Goal: Task Accomplishment & Management: Manage account settings

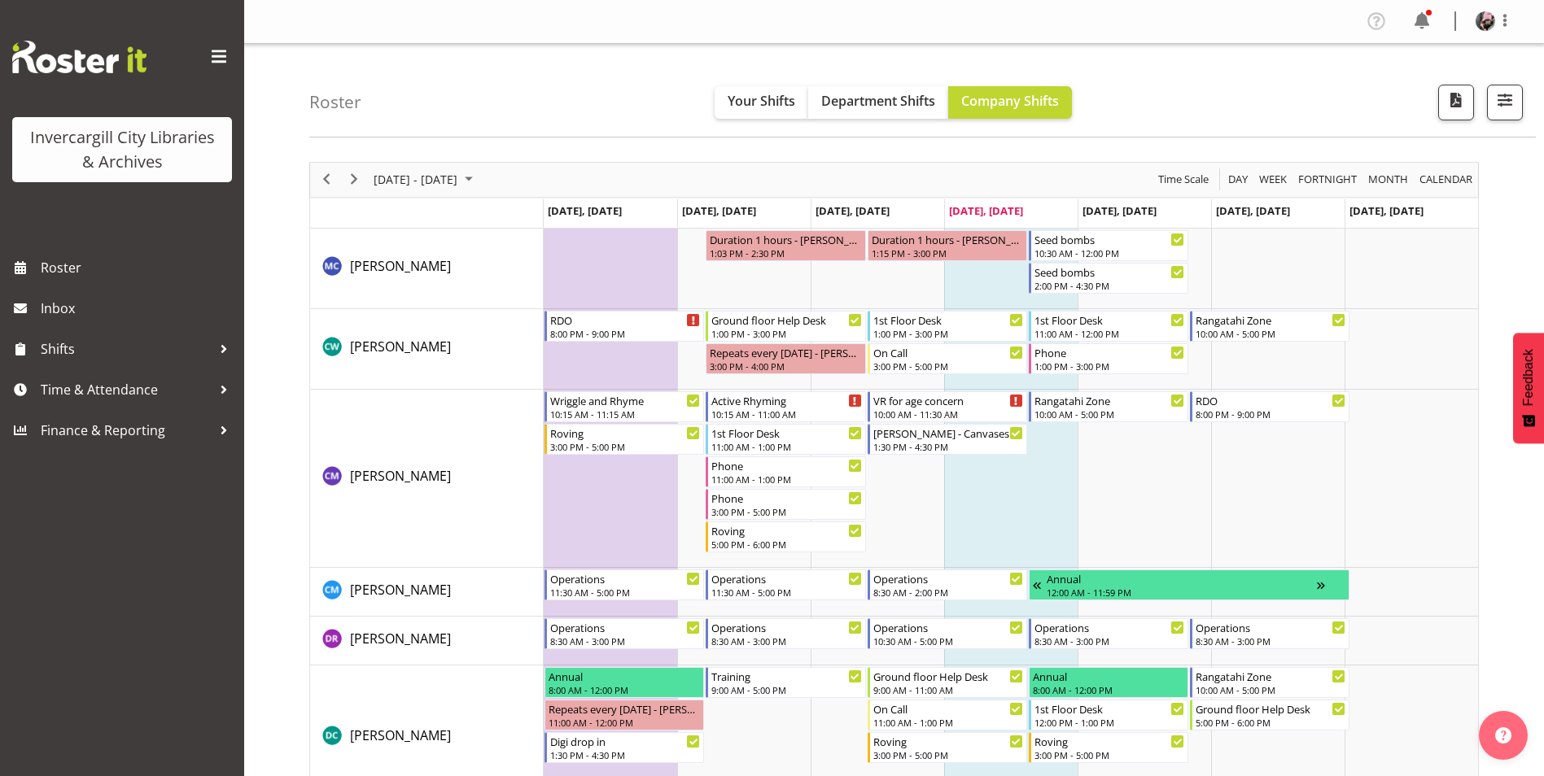
scroll to position [2981, 0]
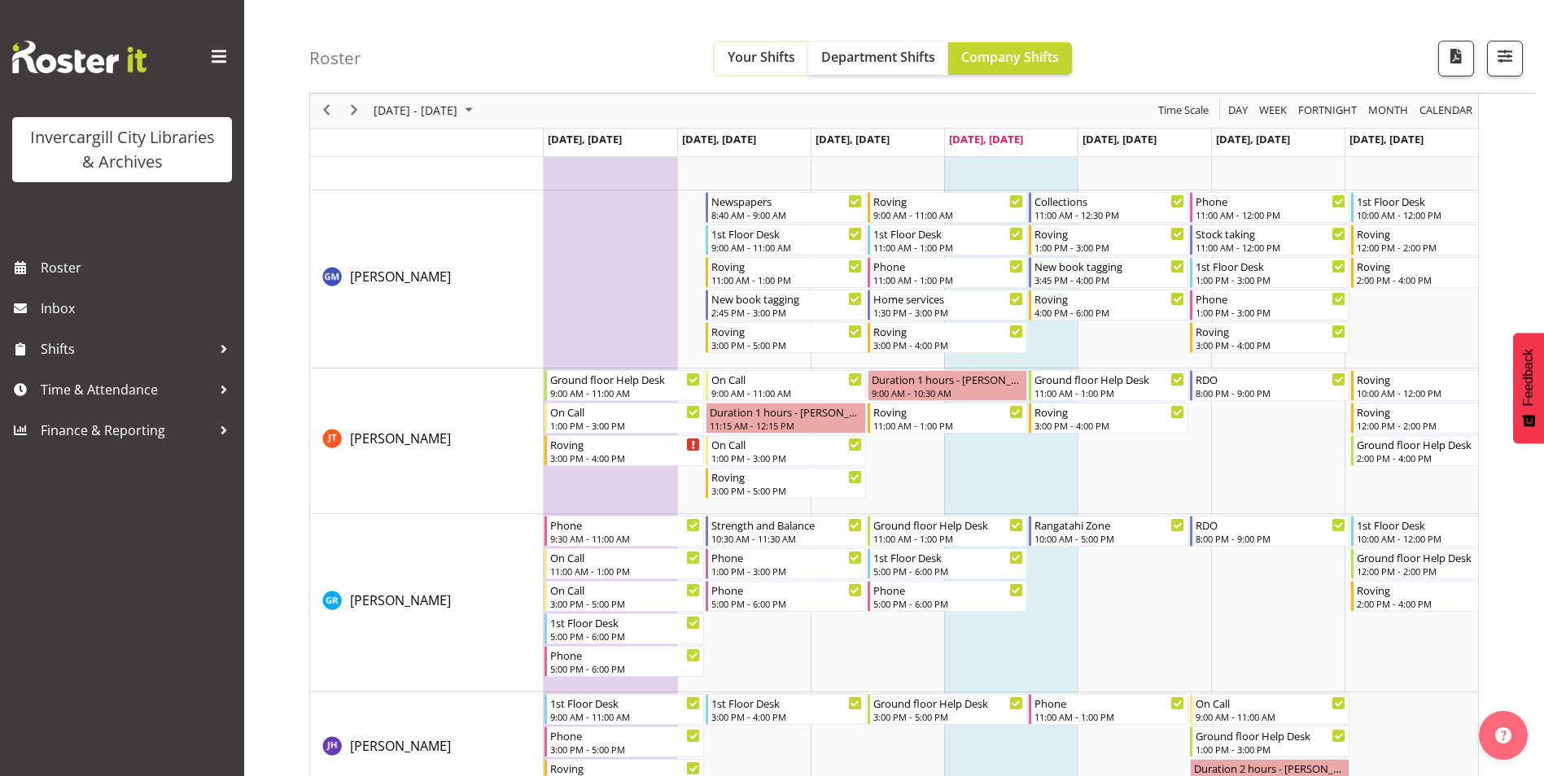
click at [745, 46] on button "Your Shifts" at bounding box center [761, 58] width 94 height 33
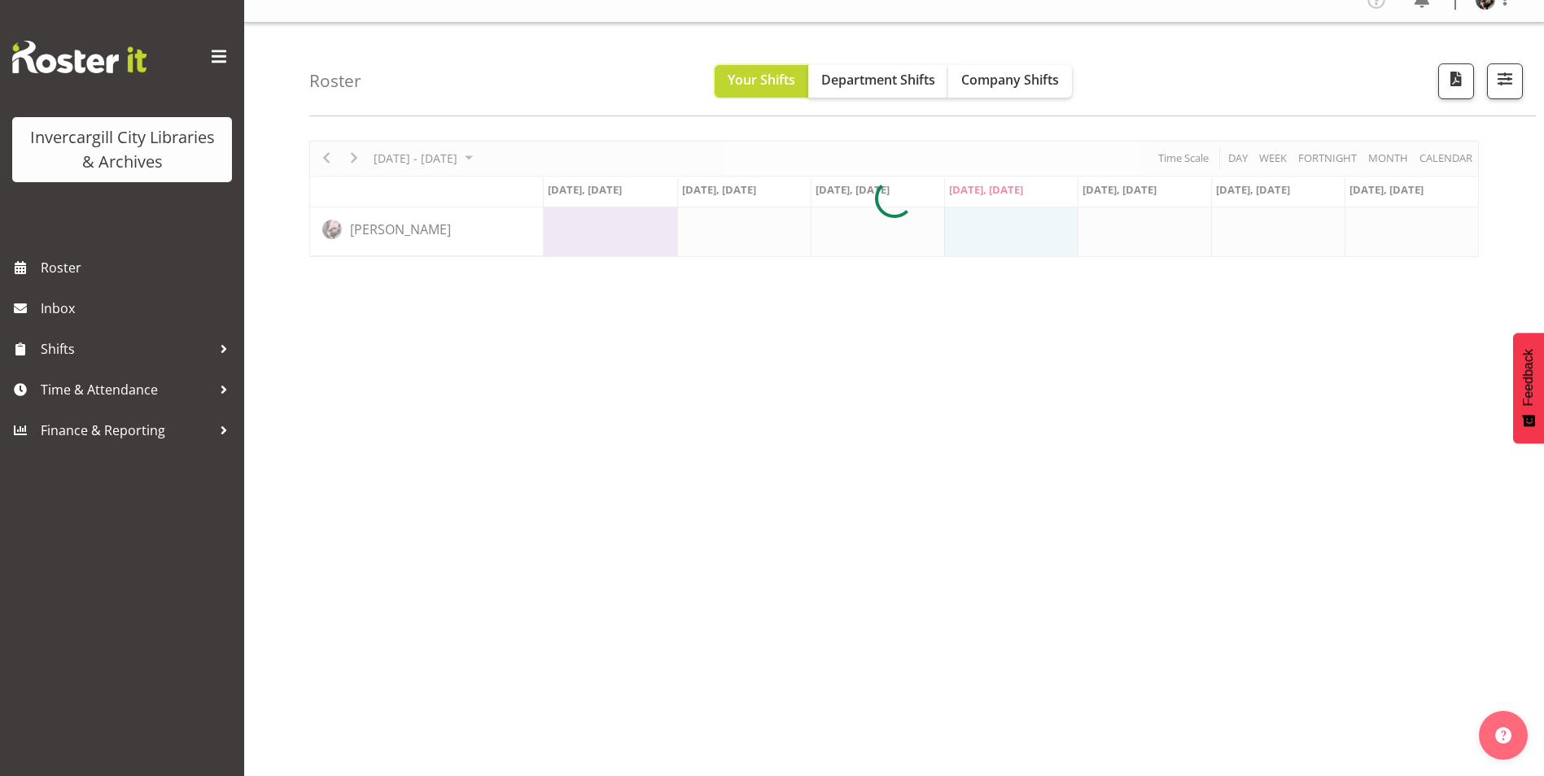
scroll to position [5, 0]
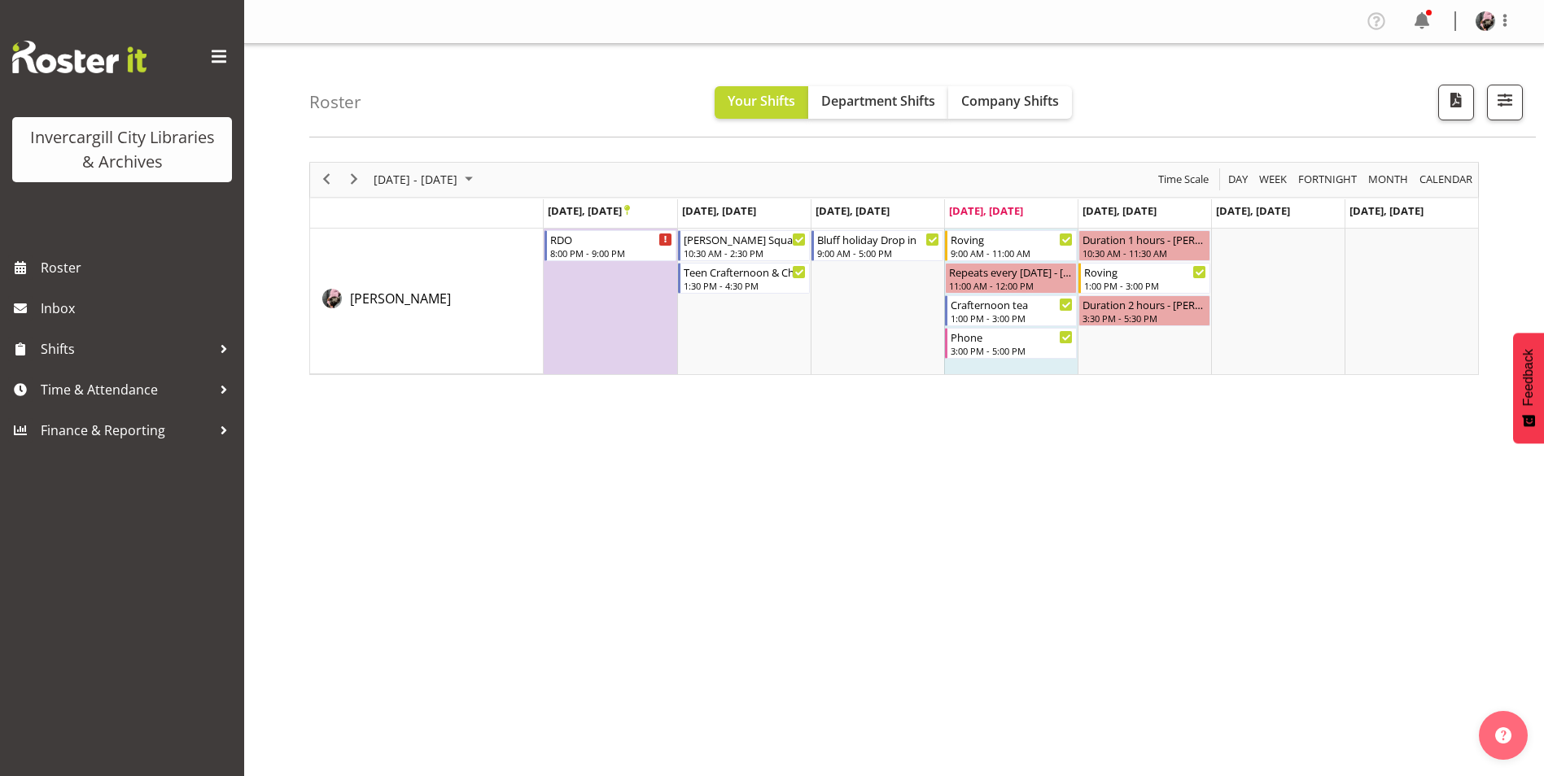
click at [1094, 140] on div "Roster Your Shifts Department Shifts Company Shifts All Locations Clear Bluff L…" at bounding box center [893, 422] width 1299 height 757
click at [459, 186] on span "September 22 - 28, 2025" at bounding box center [415, 179] width 87 height 20
click at [392, 382] on span "29" at bounding box center [390, 387] width 24 height 24
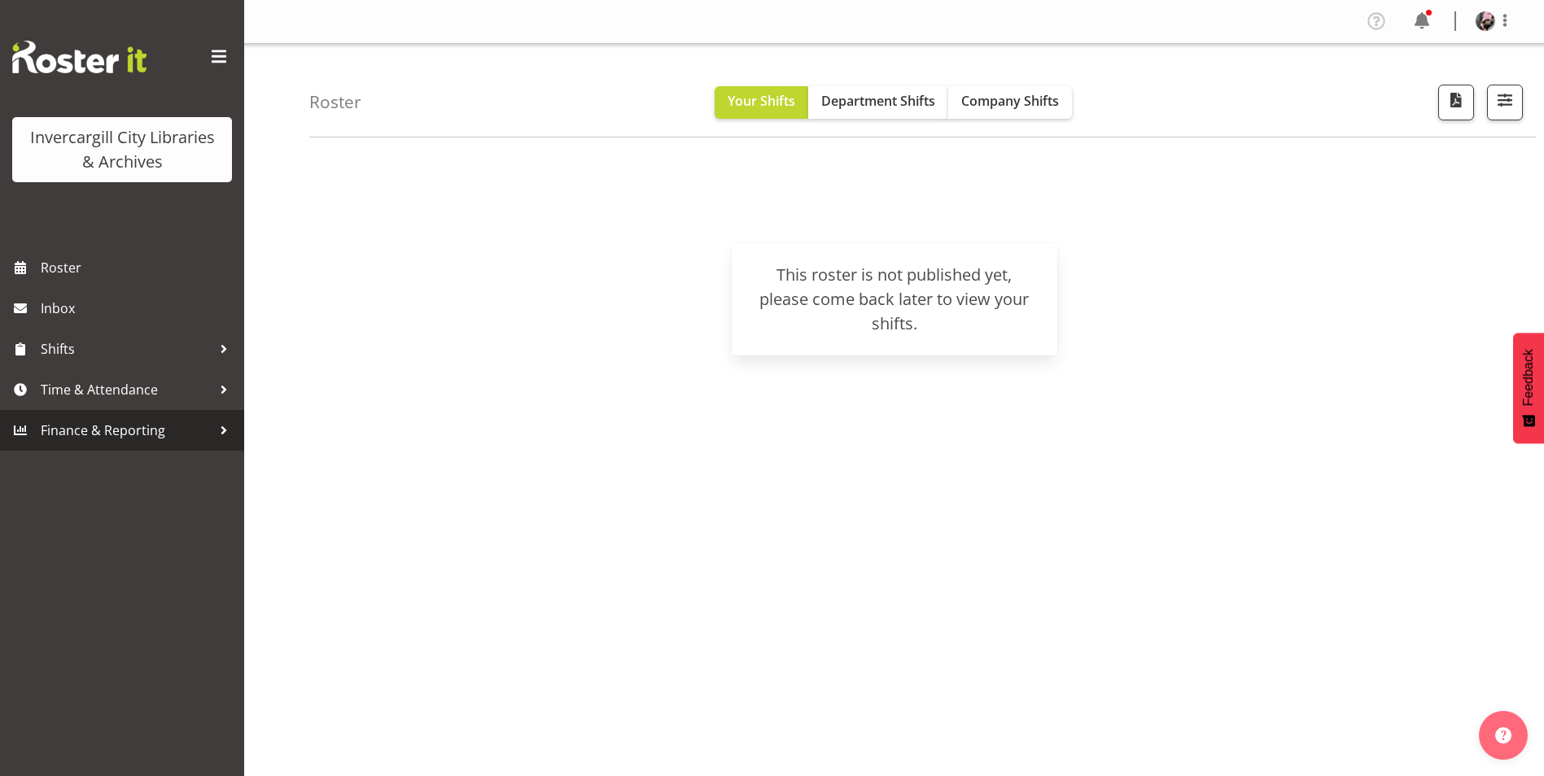
click at [111, 430] on span "Finance & Reporting" at bounding box center [126, 430] width 171 height 24
click at [168, 395] on span "Time & Attendance" at bounding box center [126, 390] width 171 height 24
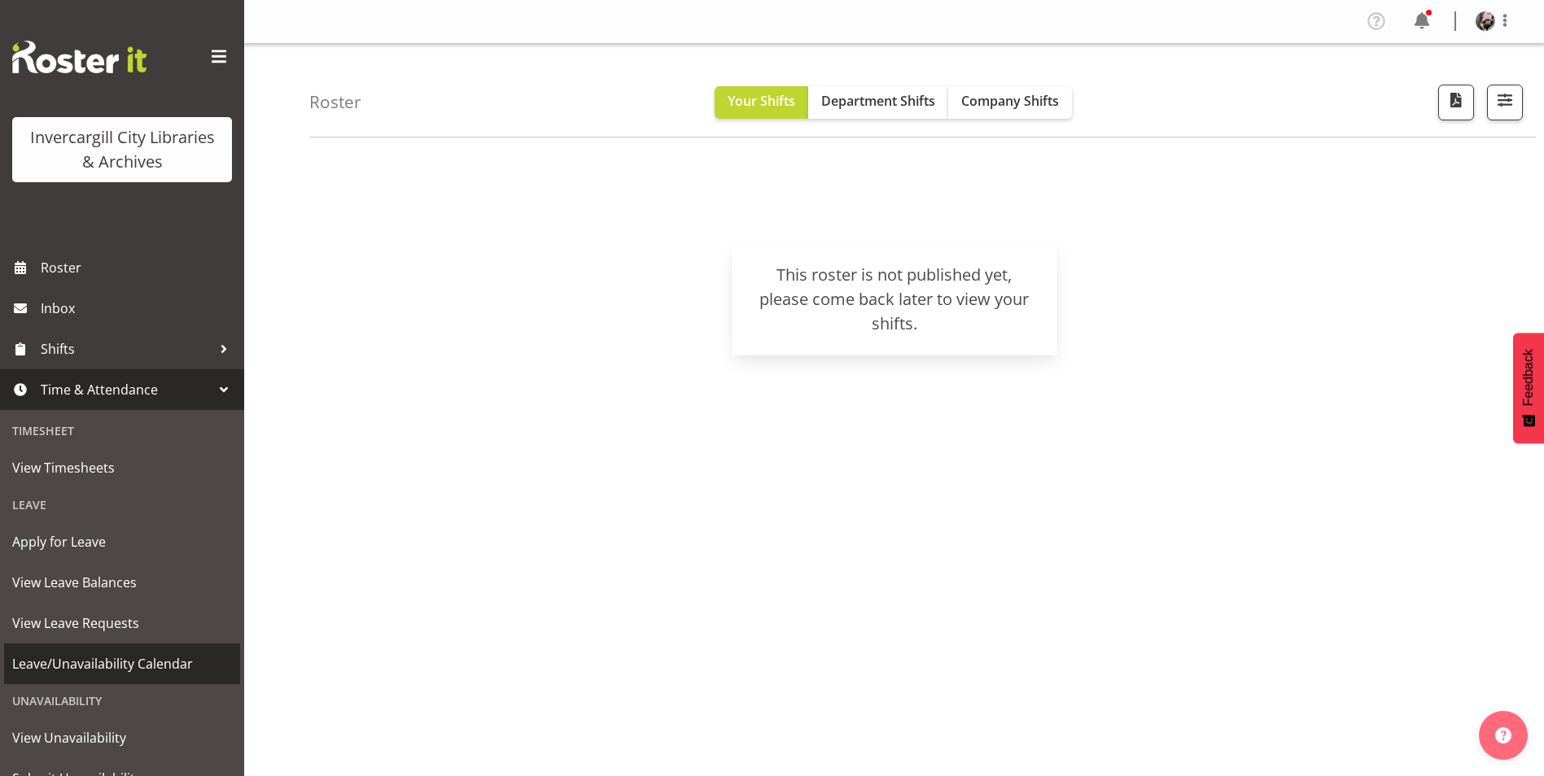
click at [124, 666] on span "Leave/Unavailability Calendar" at bounding box center [122, 664] width 220 height 24
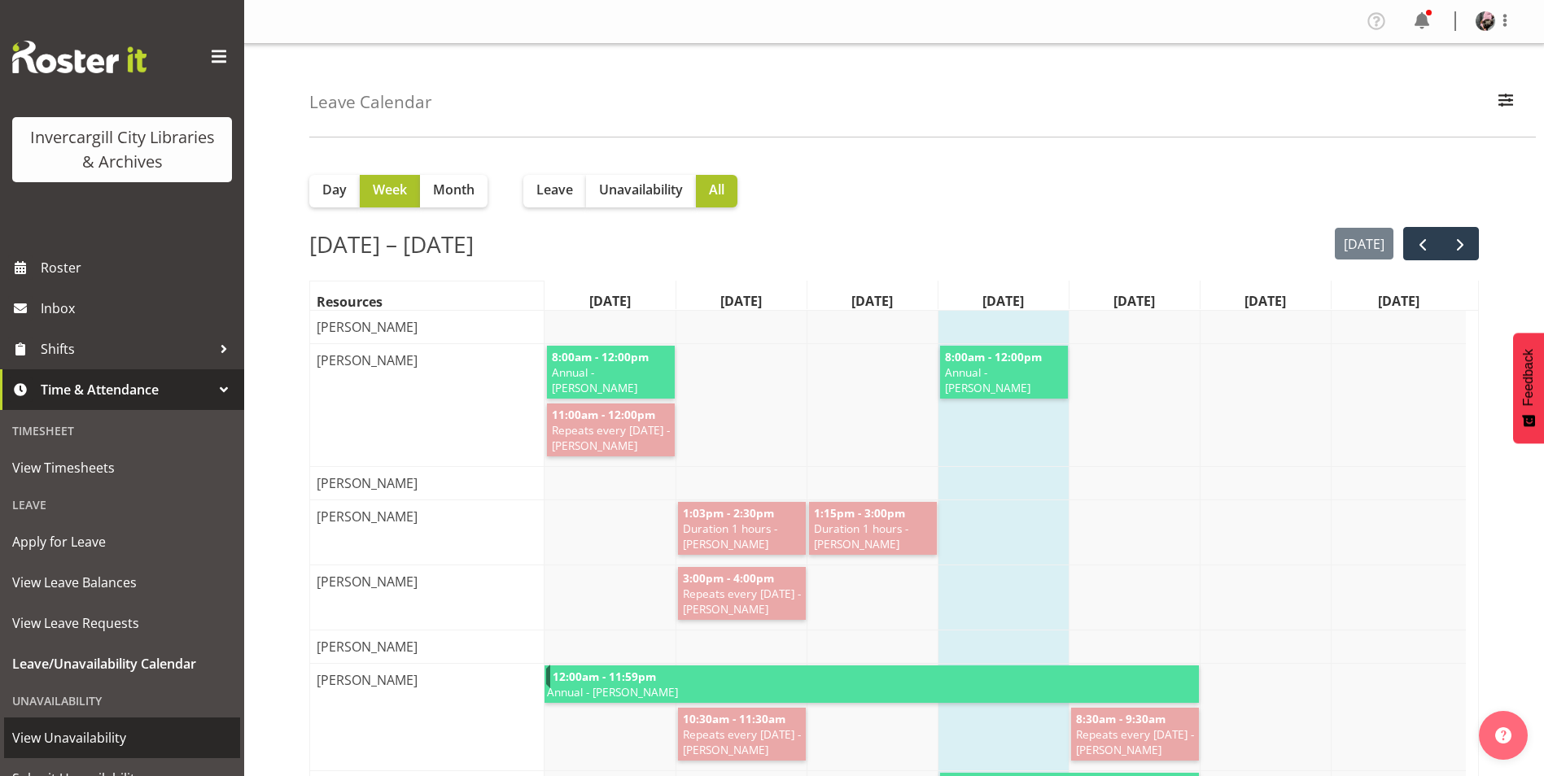
click at [107, 740] on span "View Unavailability" at bounding box center [122, 738] width 220 height 24
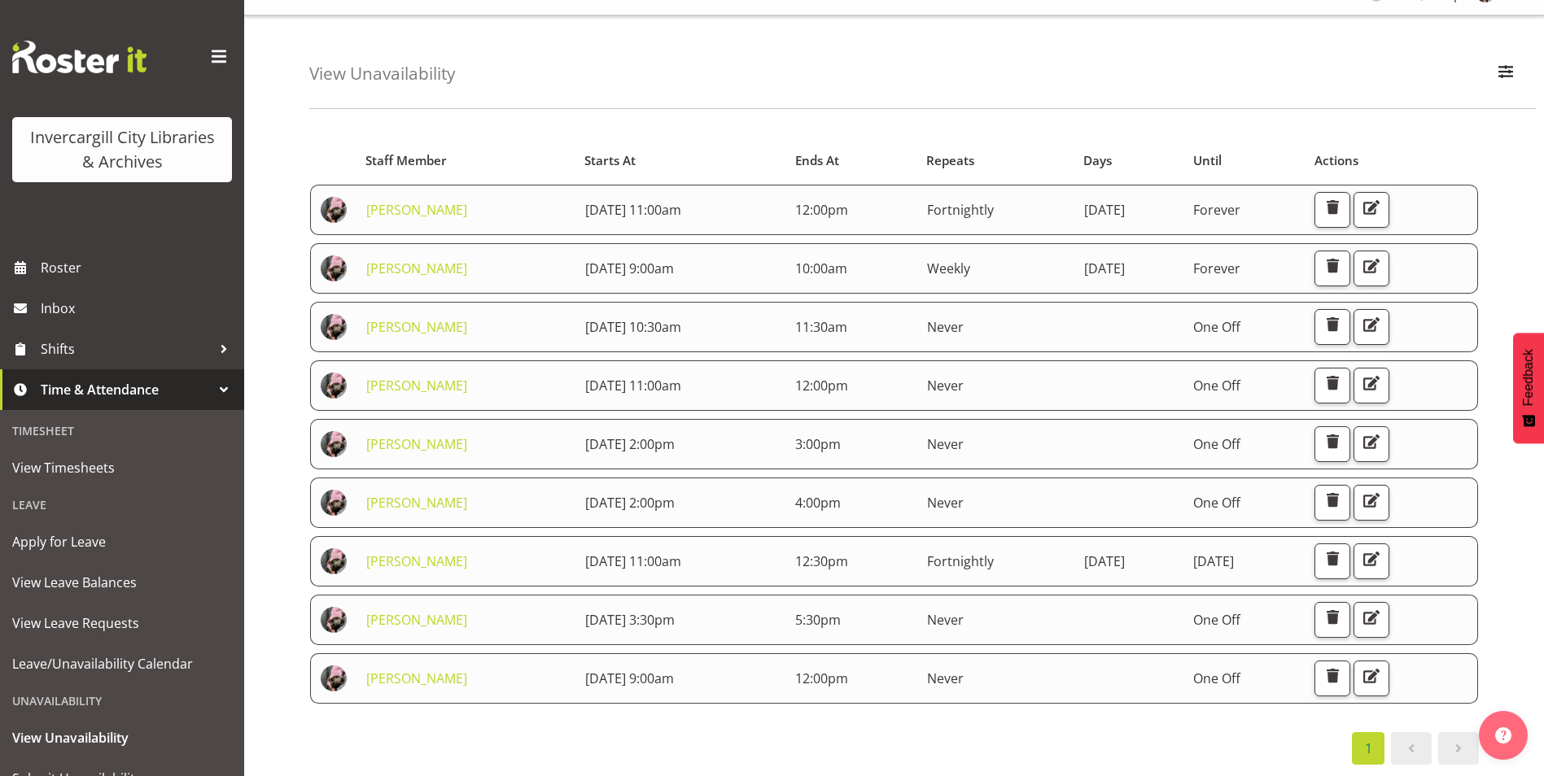
scroll to position [41, 0]
click at [934, 21] on div "View Unavailability Search Search for a particular employee Showing current una…" at bounding box center [922, 62] width 1226 height 94
click at [153, 257] on span "Roster" at bounding box center [138, 268] width 195 height 24
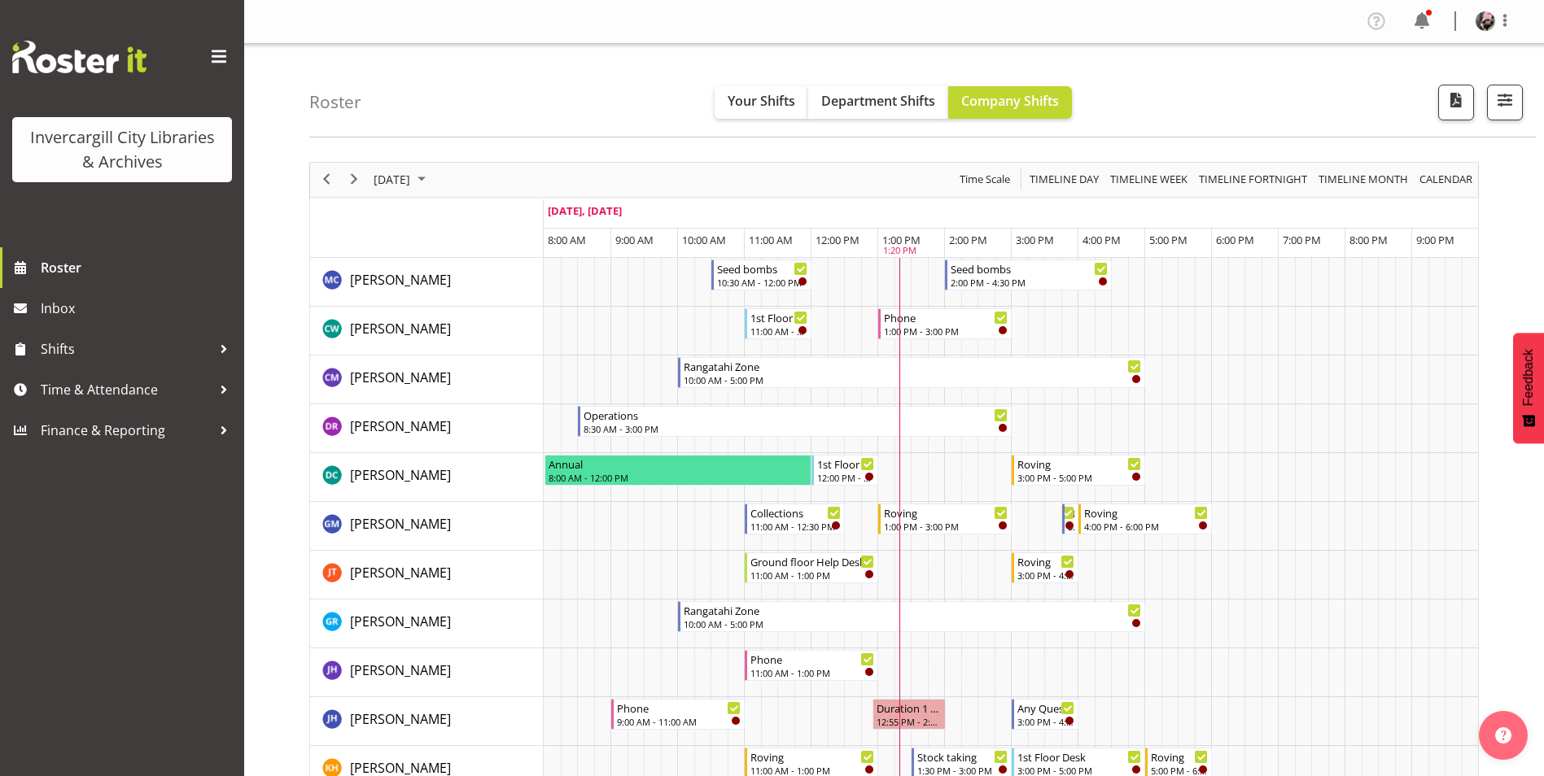
click at [93, 260] on span "Roster" at bounding box center [138, 268] width 195 height 24
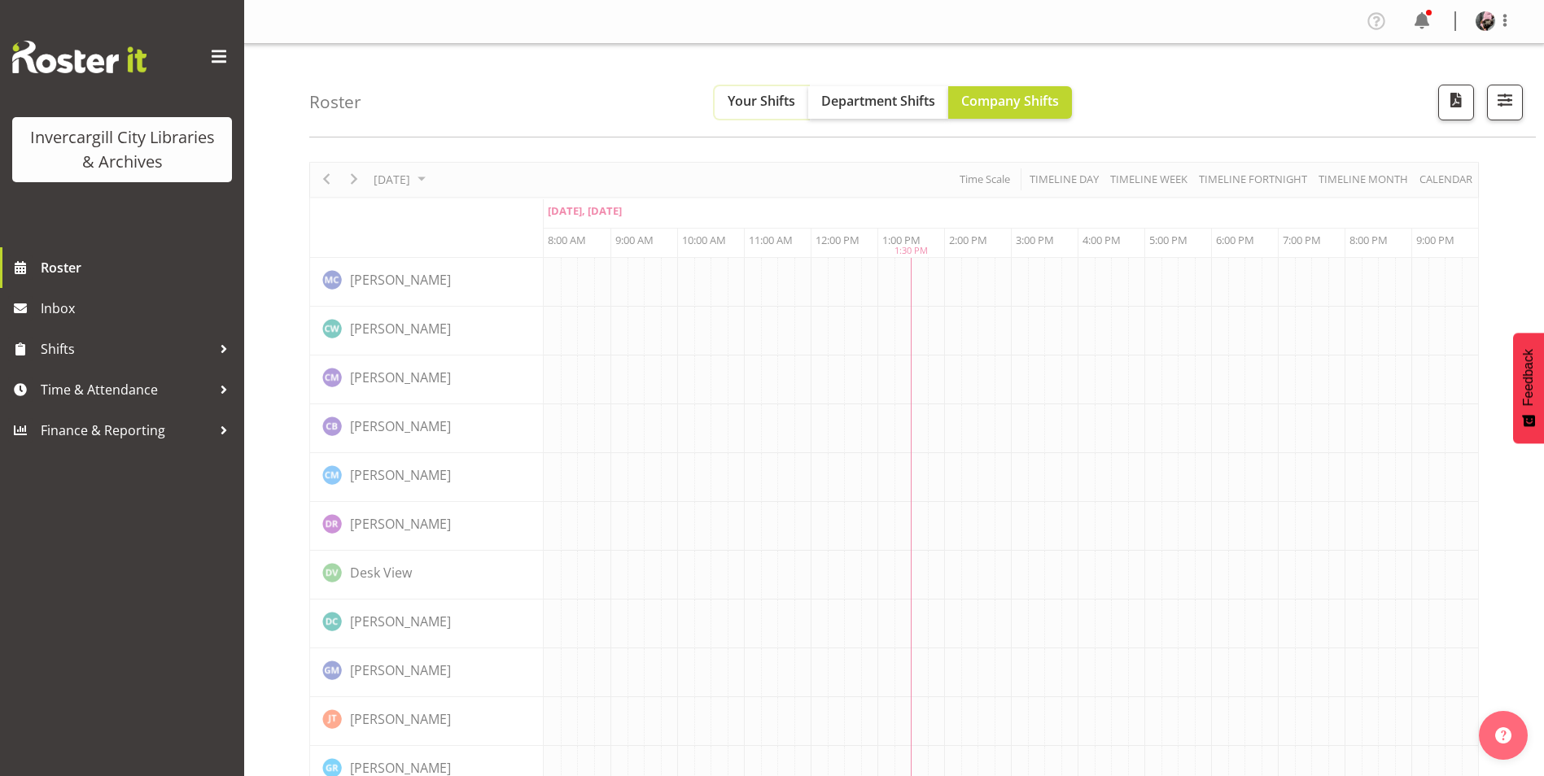
click at [776, 105] on span "Your Shifts" at bounding box center [761, 101] width 68 height 18
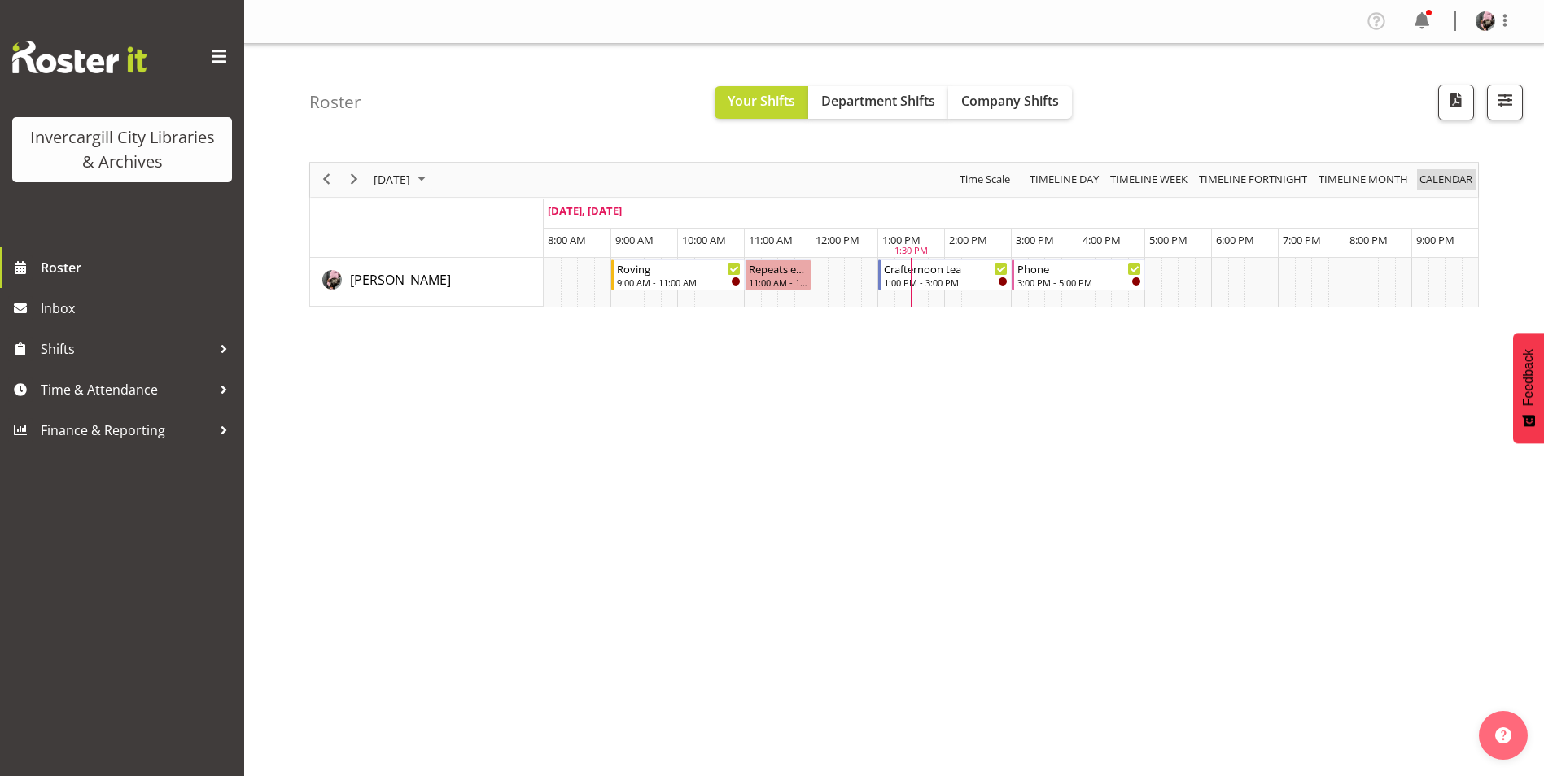
click at [1450, 177] on span "calendar" at bounding box center [1445, 179] width 56 height 20
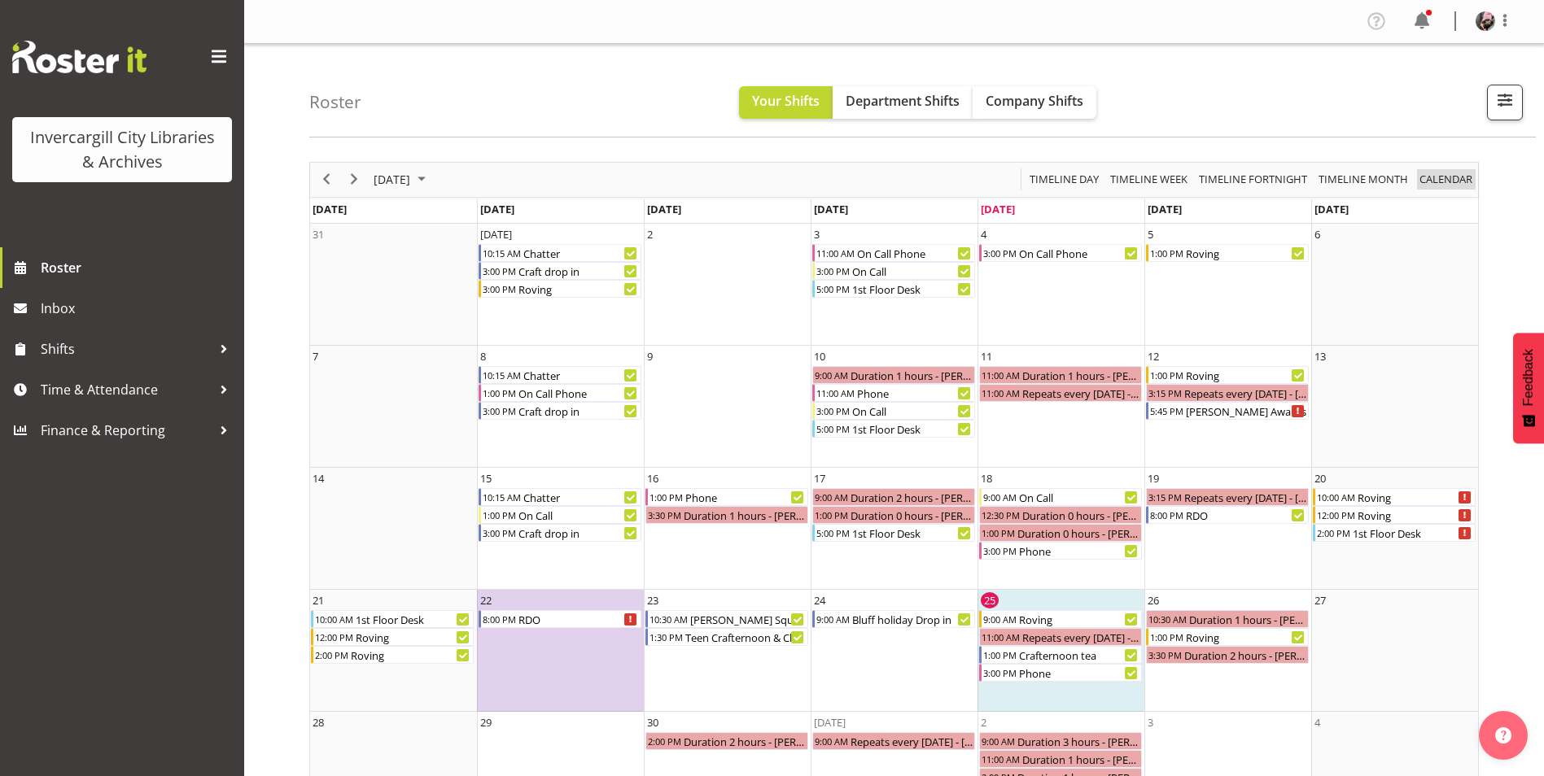
click at [1471, 180] on span "calendar" at bounding box center [1445, 179] width 56 height 20
click at [806, 102] on span "Your Shifts" at bounding box center [786, 101] width 68 height 18
click at [1172, 184] on span "Timeline Week" at bounding box center [1148, 179] width 81 height 20
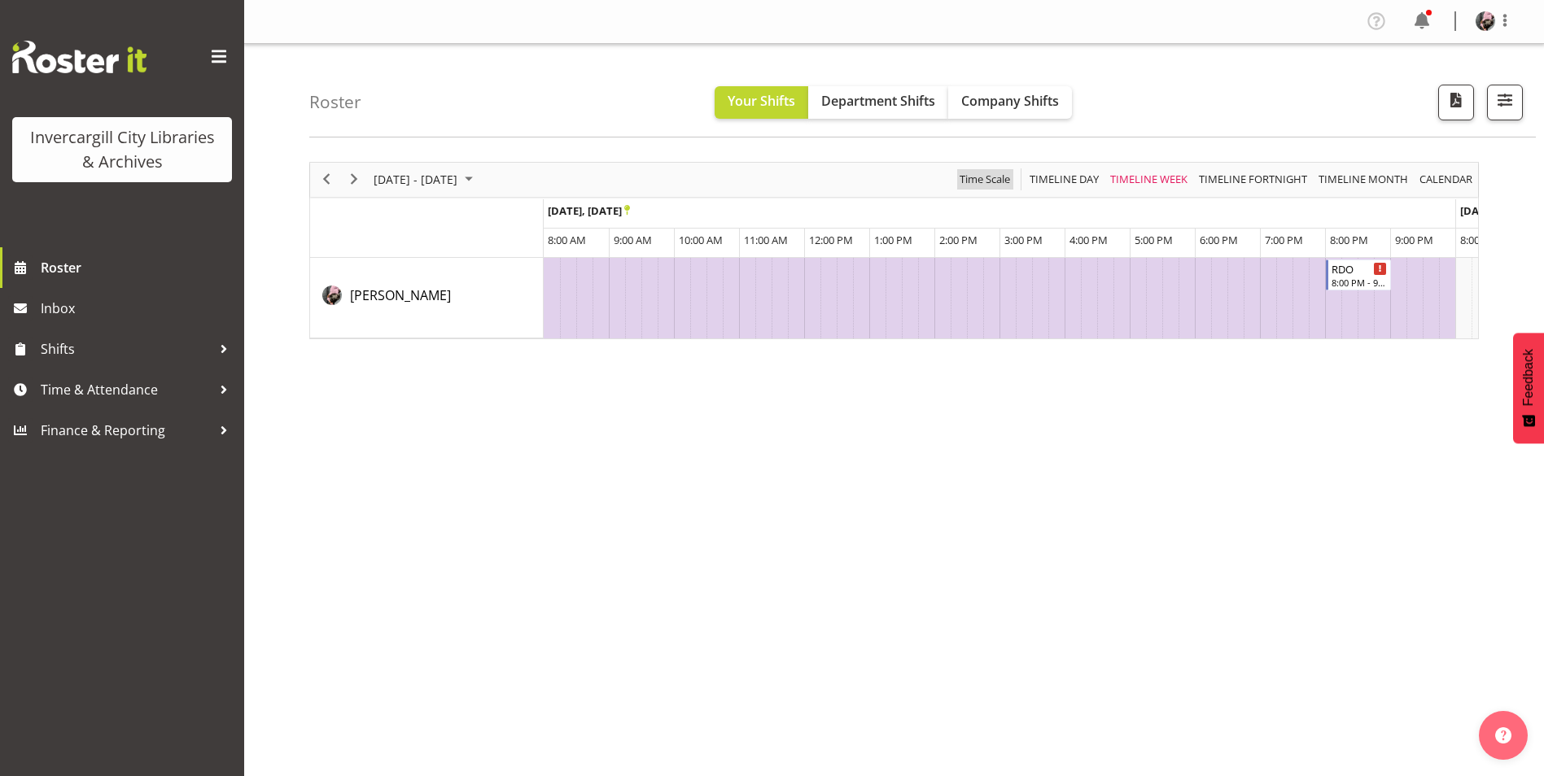
click at [974, 176] on span "Time Scale" at bounding box center [985, 179] width 54 height 20
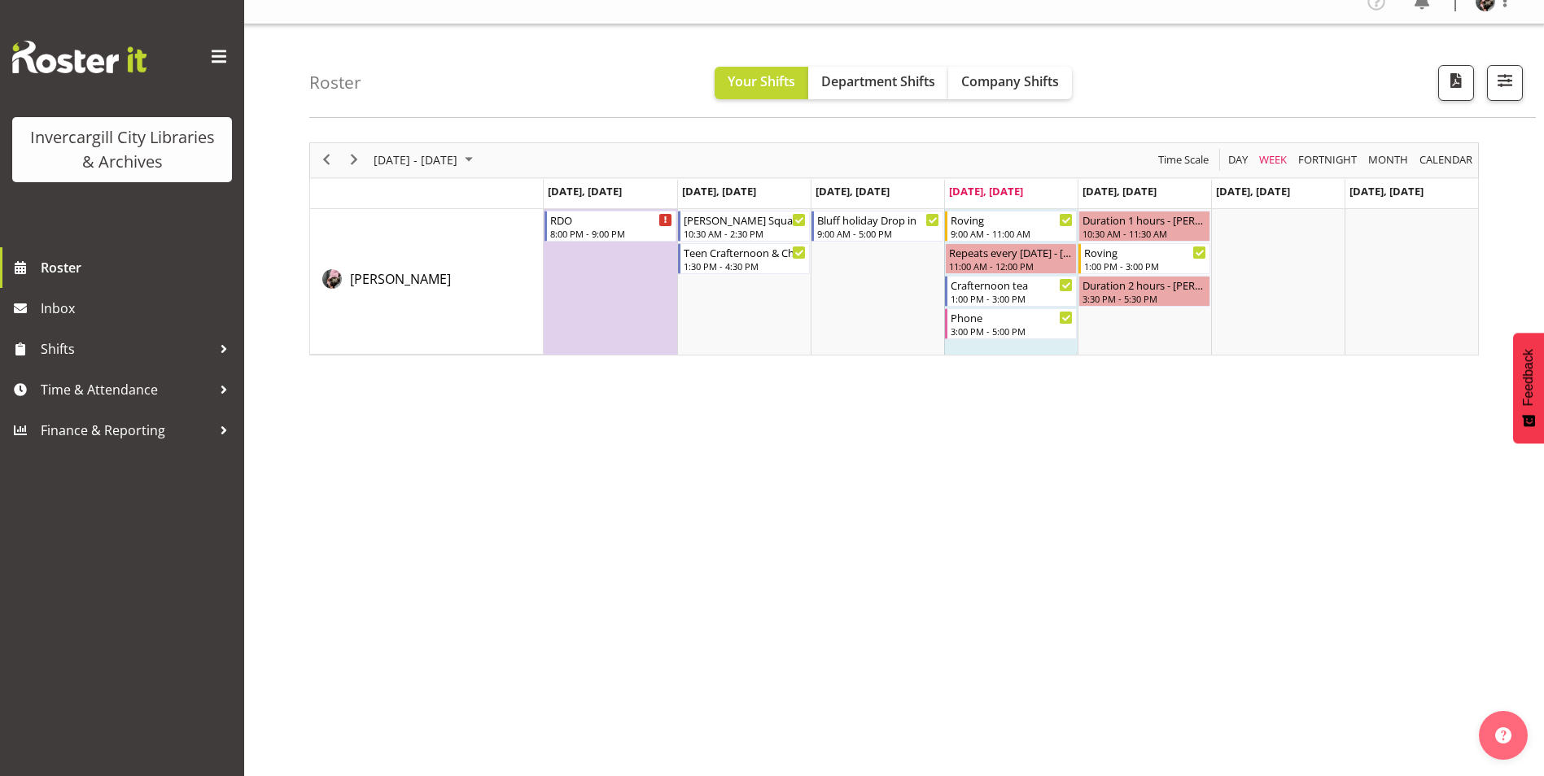
scroll to position [24, 0]
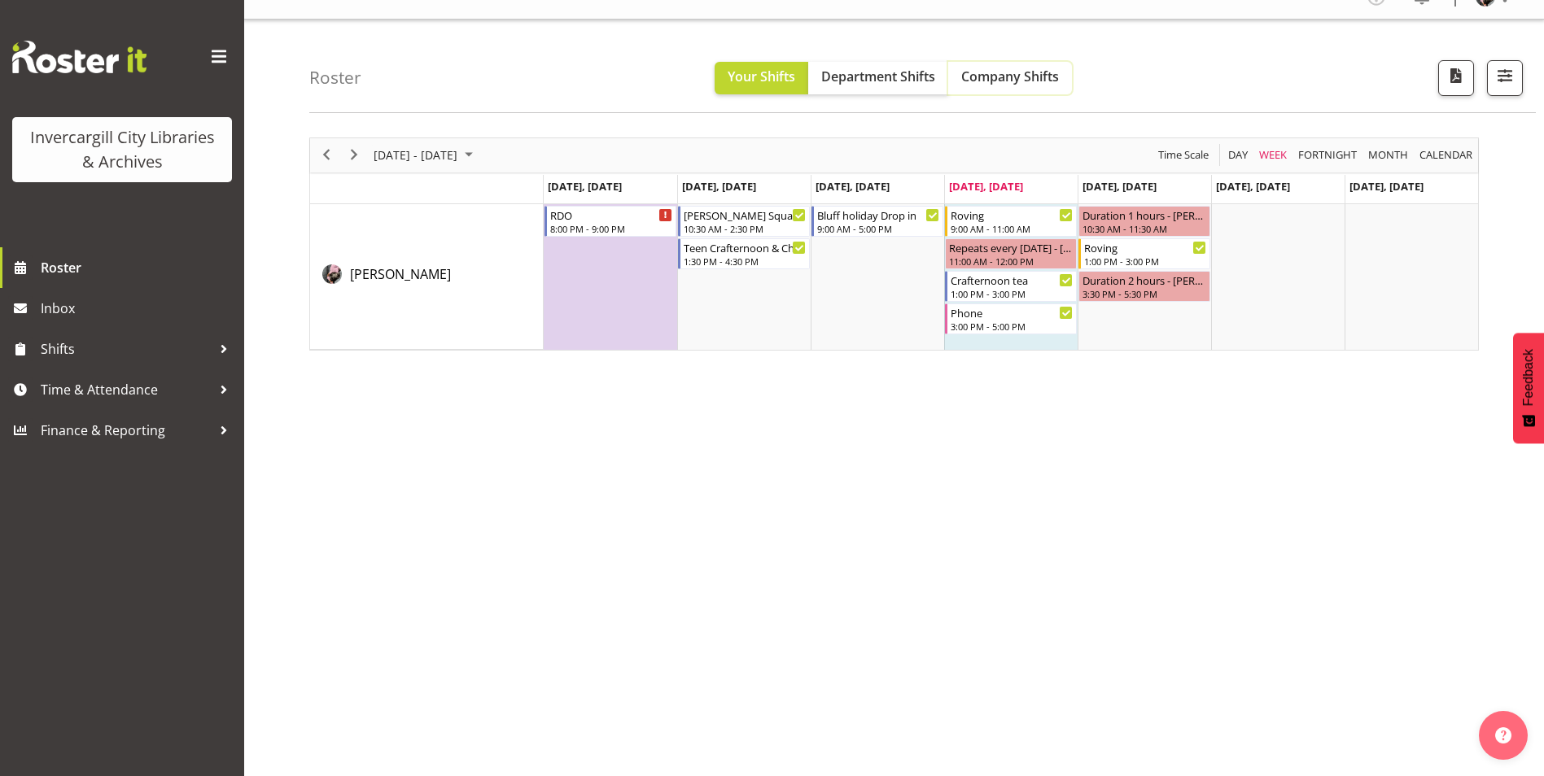
click at [1013, 65] on button "Company Shifts" at bounding box center [1010, 78] width 124 height 33
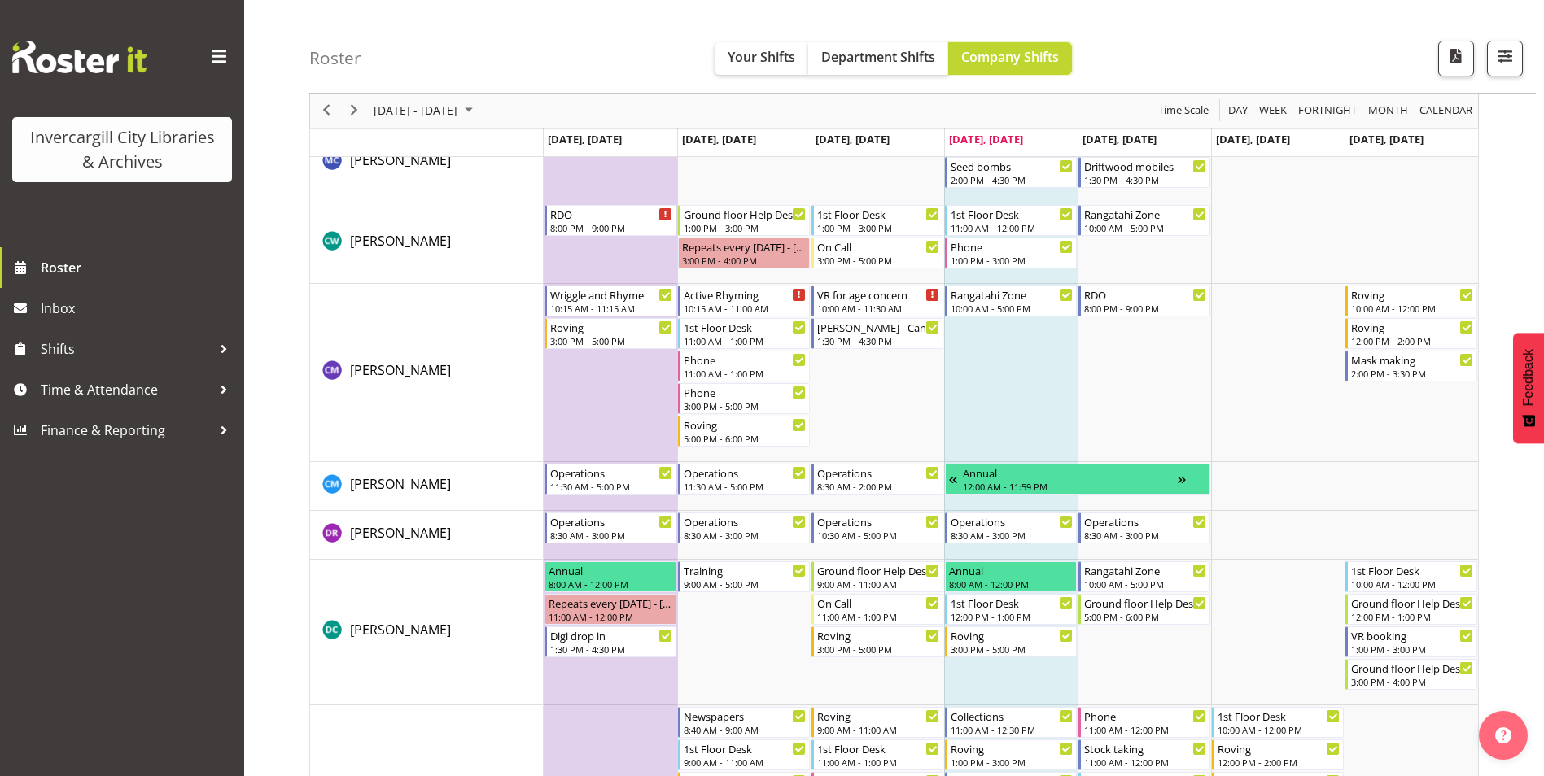
scroll to position [187, 0]
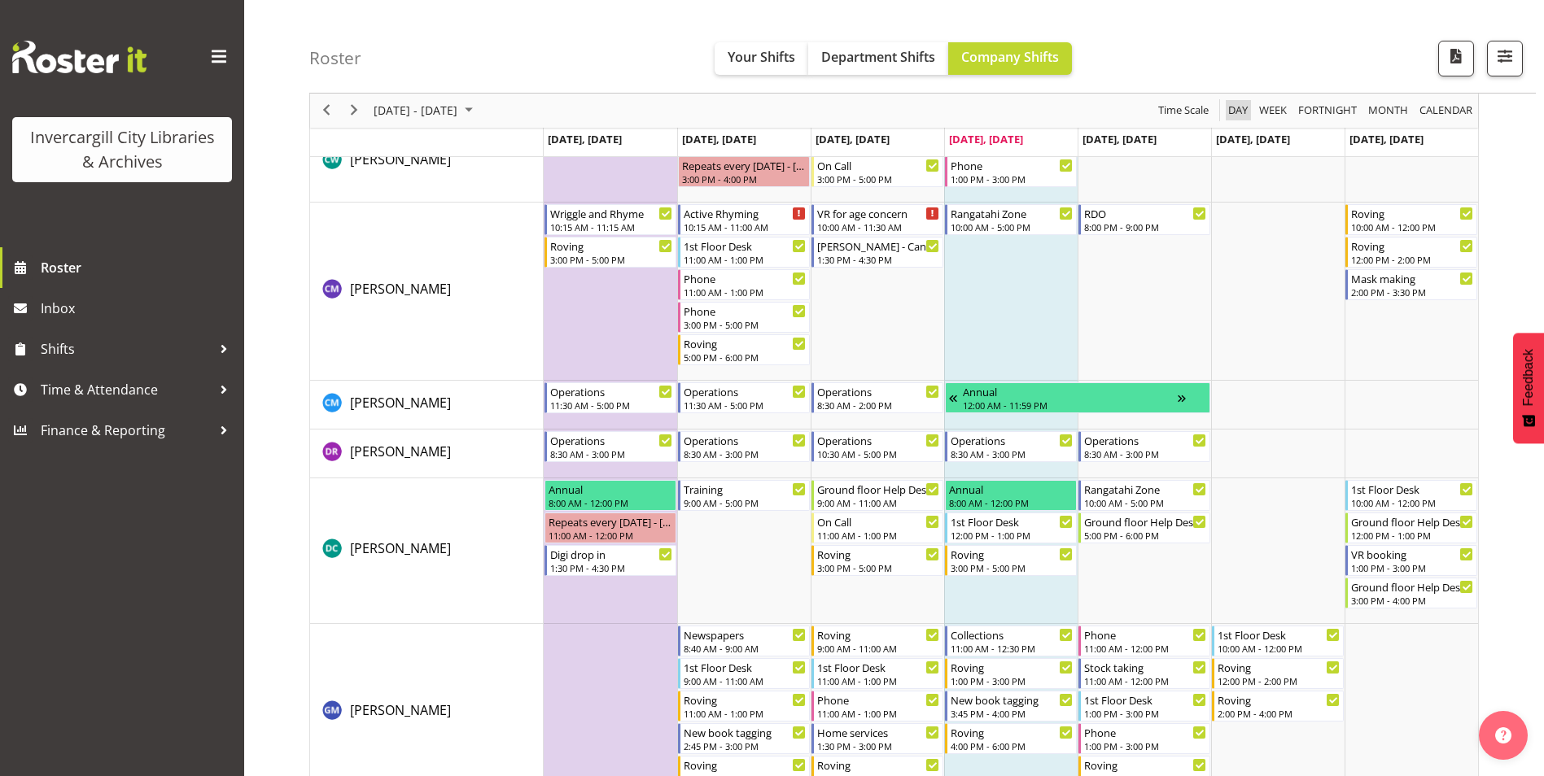
click at [1242, 111] on span "Day" at bounding box center [1237, 111] width 23 height 20
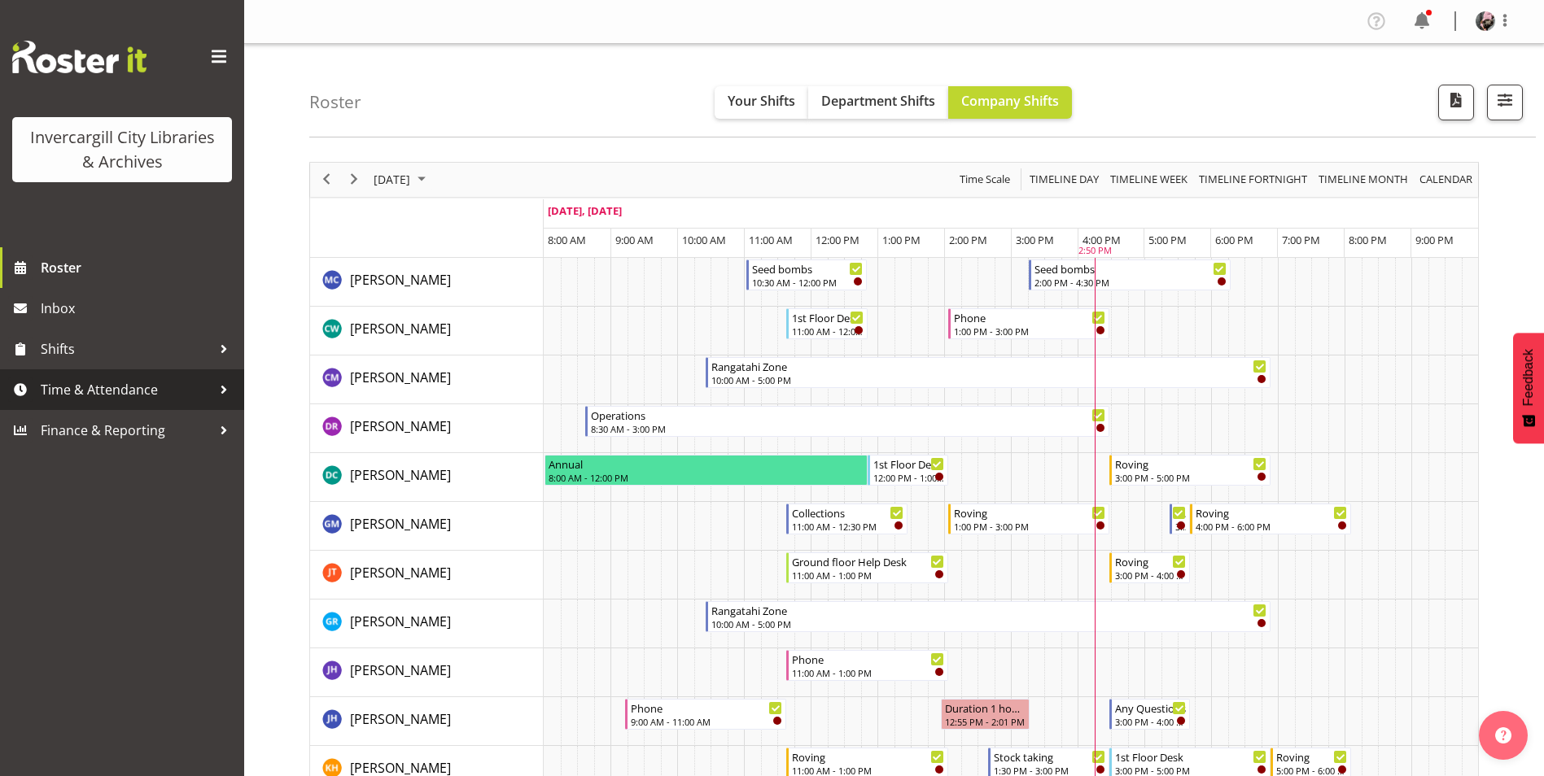
click at [165, 394] on span "Time & Attendance" at bounding box center [126, 390] width 171 height 24
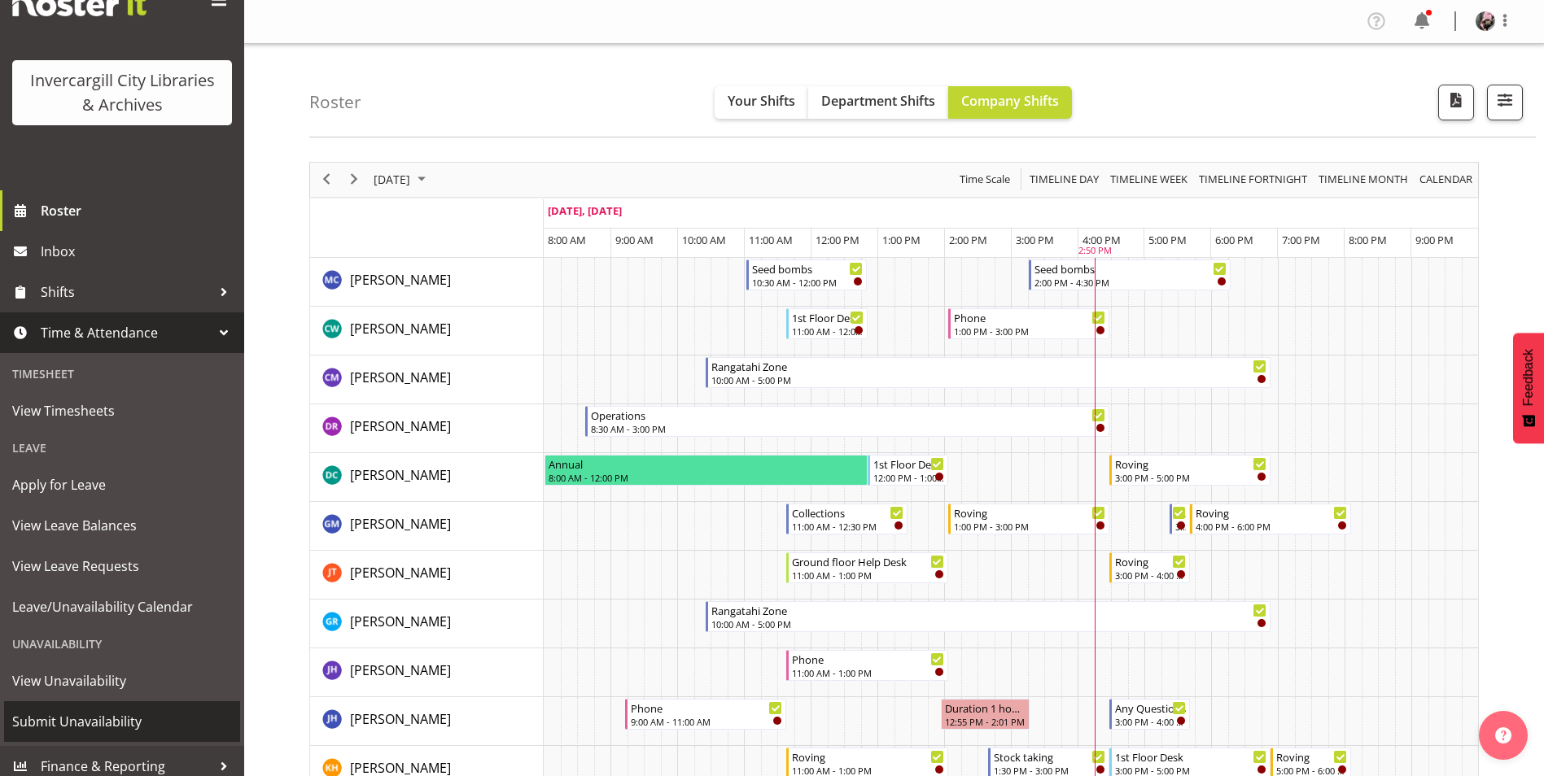
scroll to position [68, 0]
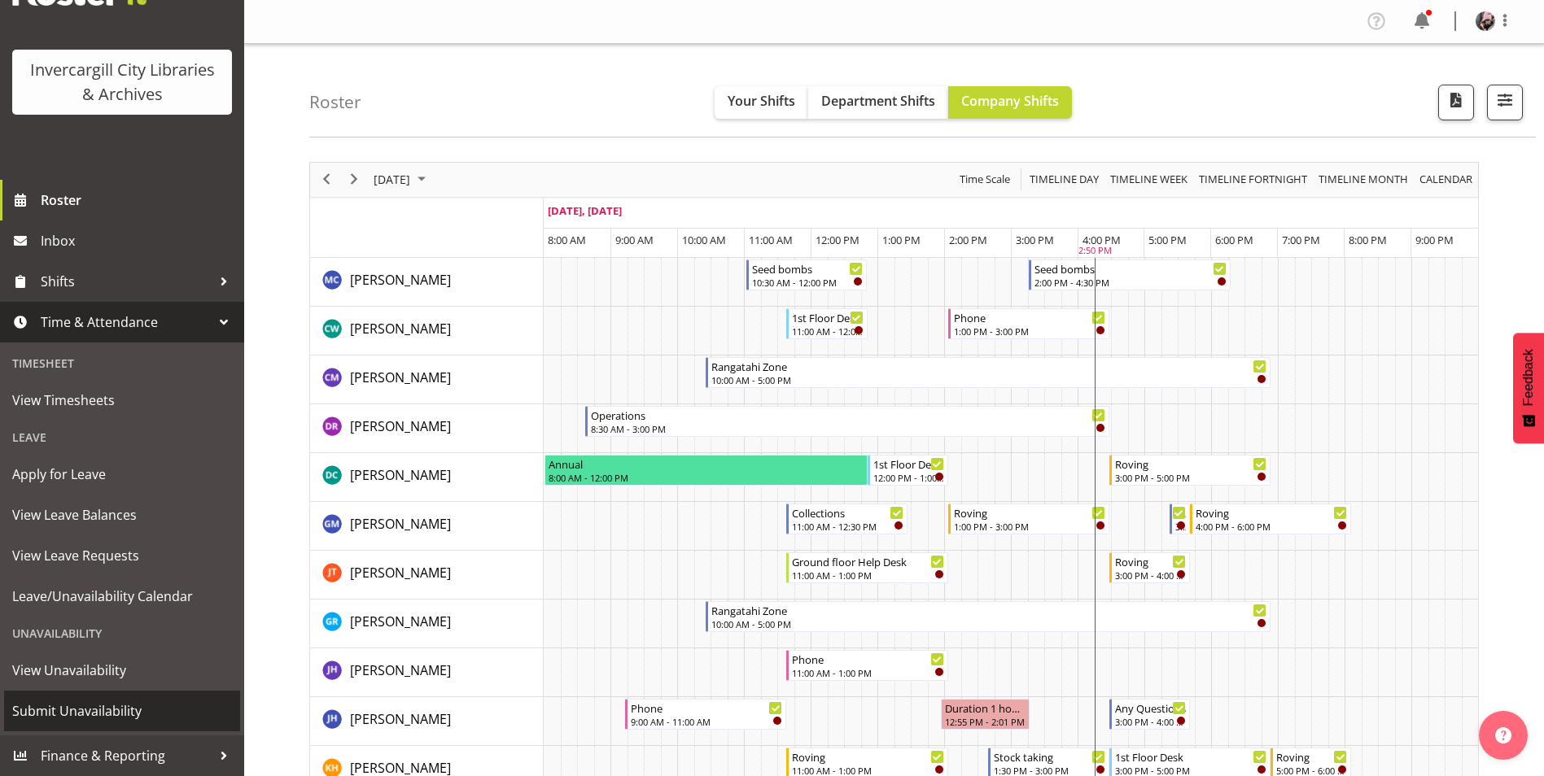
click at [135, 710] on span "Submit Unavailability" at bounding box center [122, 711] width 220 height 24
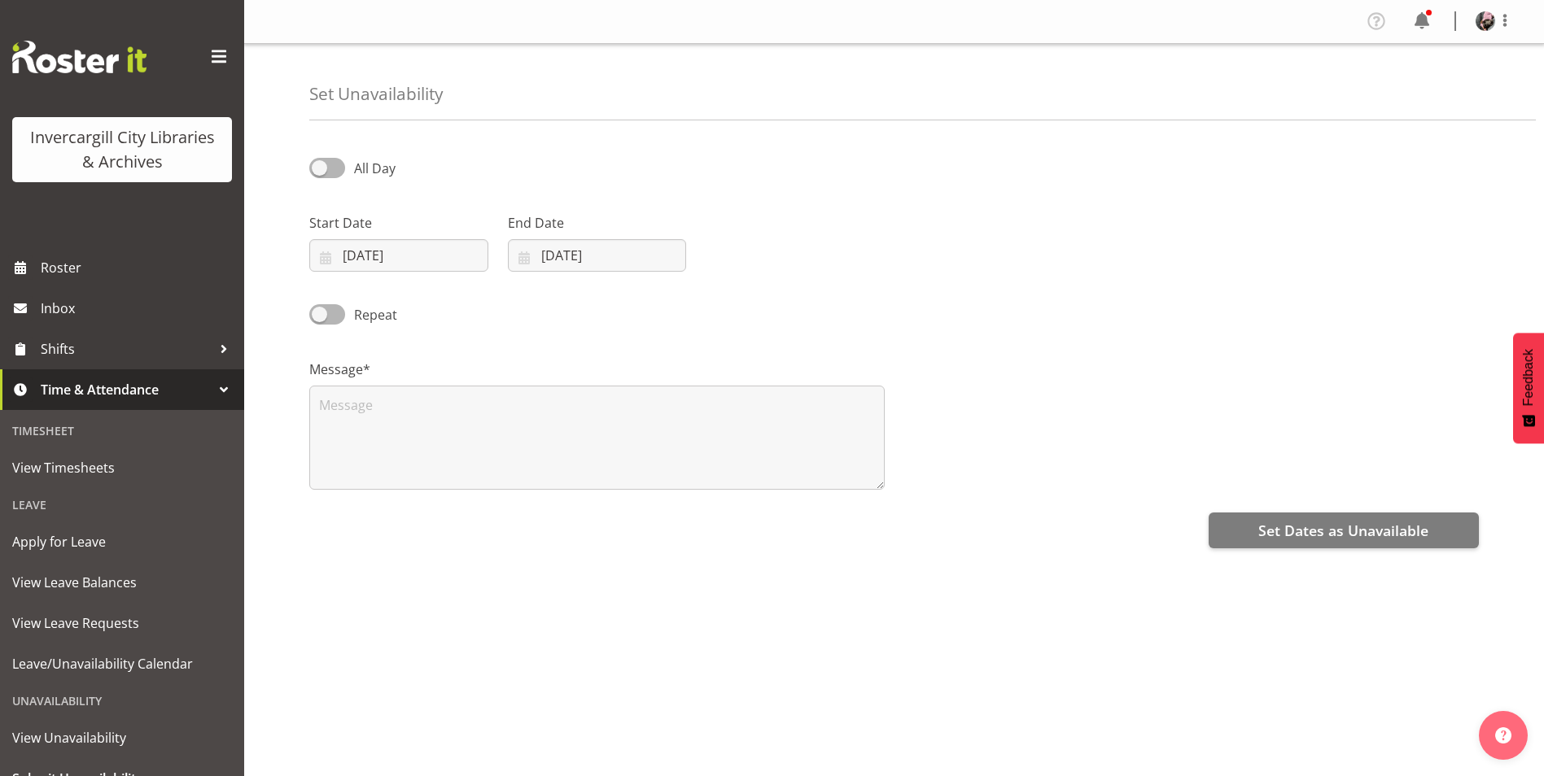
select select "8"
select select "2025"
click at [324, 171] on span at bounding box center [327, 168] width 36 height 20
click at [320, 171] on input "All Day" at bounding box center [314, 168] width 11 height 11
checkbox input "true"
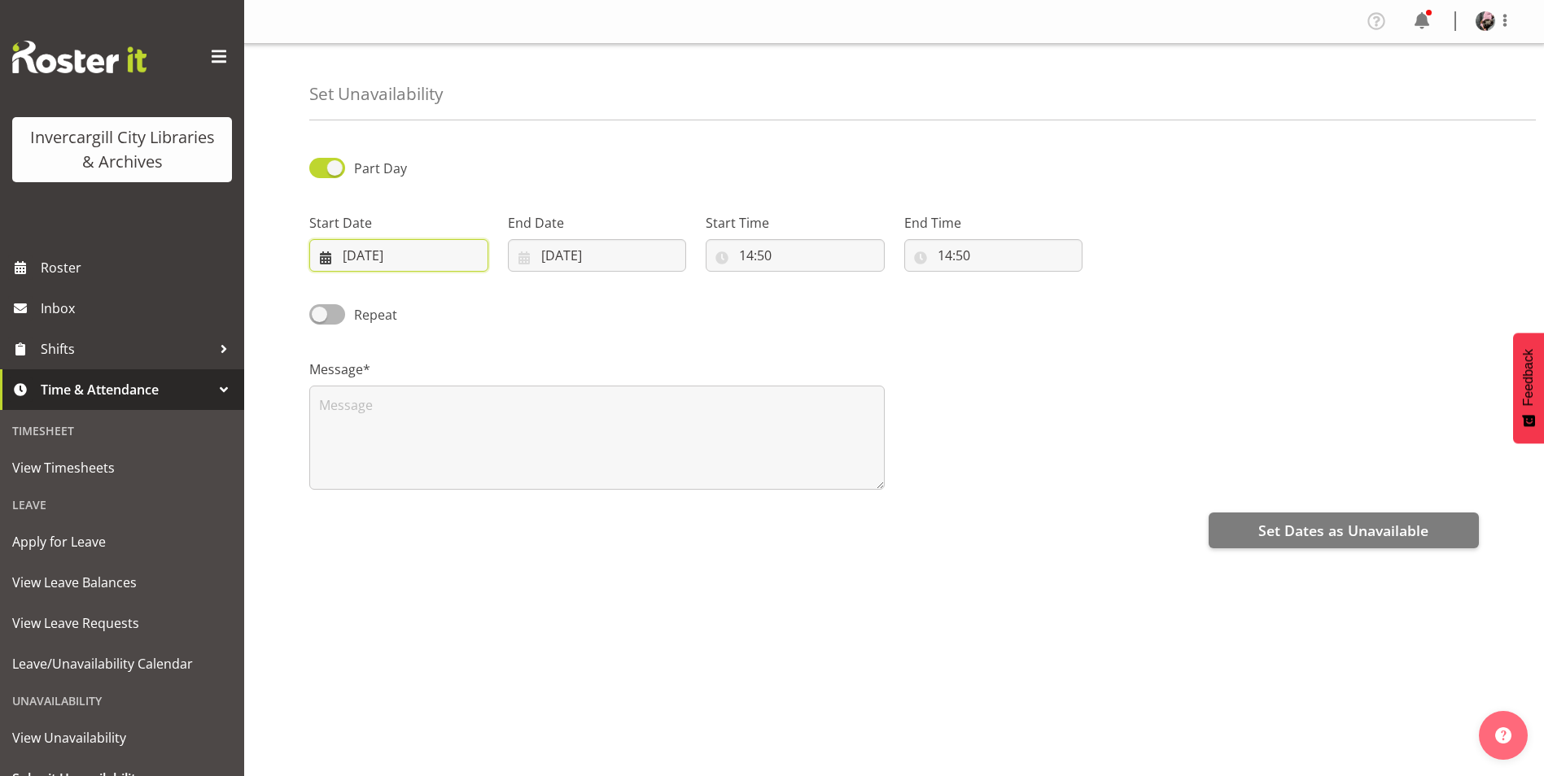
click at [414, 252] on input "25/09/2025" at bounding box center [398, 255] width 179 height 33
click at [445, 304] on select "January February March April May June July August September October November De…" at bounding box center [410, 302] width 94 height 33
select select "9"
click at [363, 286] on select "January February March April May June July August September October November De…" at bounding box center [410, 302] width 94 height 33
click at [404, 422] on span "7" at bounding box center [407, 417] width 7 height 15
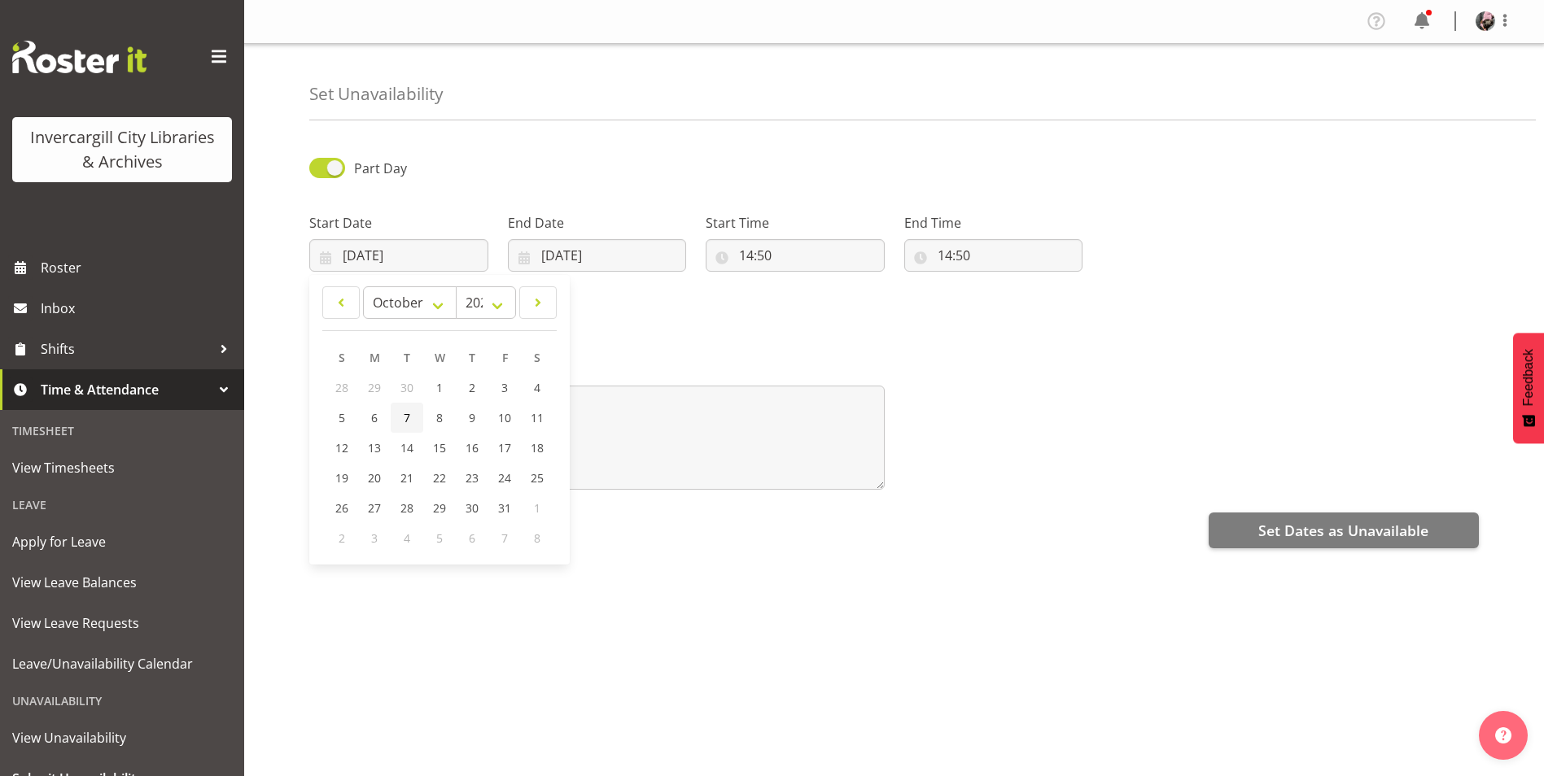
type input "07/10/2025"
click at [330, 305] on span at bounding box center [327, 314] width 36 height 20
click at [320, 309] on input "Repeat" at bounding box center [314, 314] width 11 height 11
checkbox input "true"
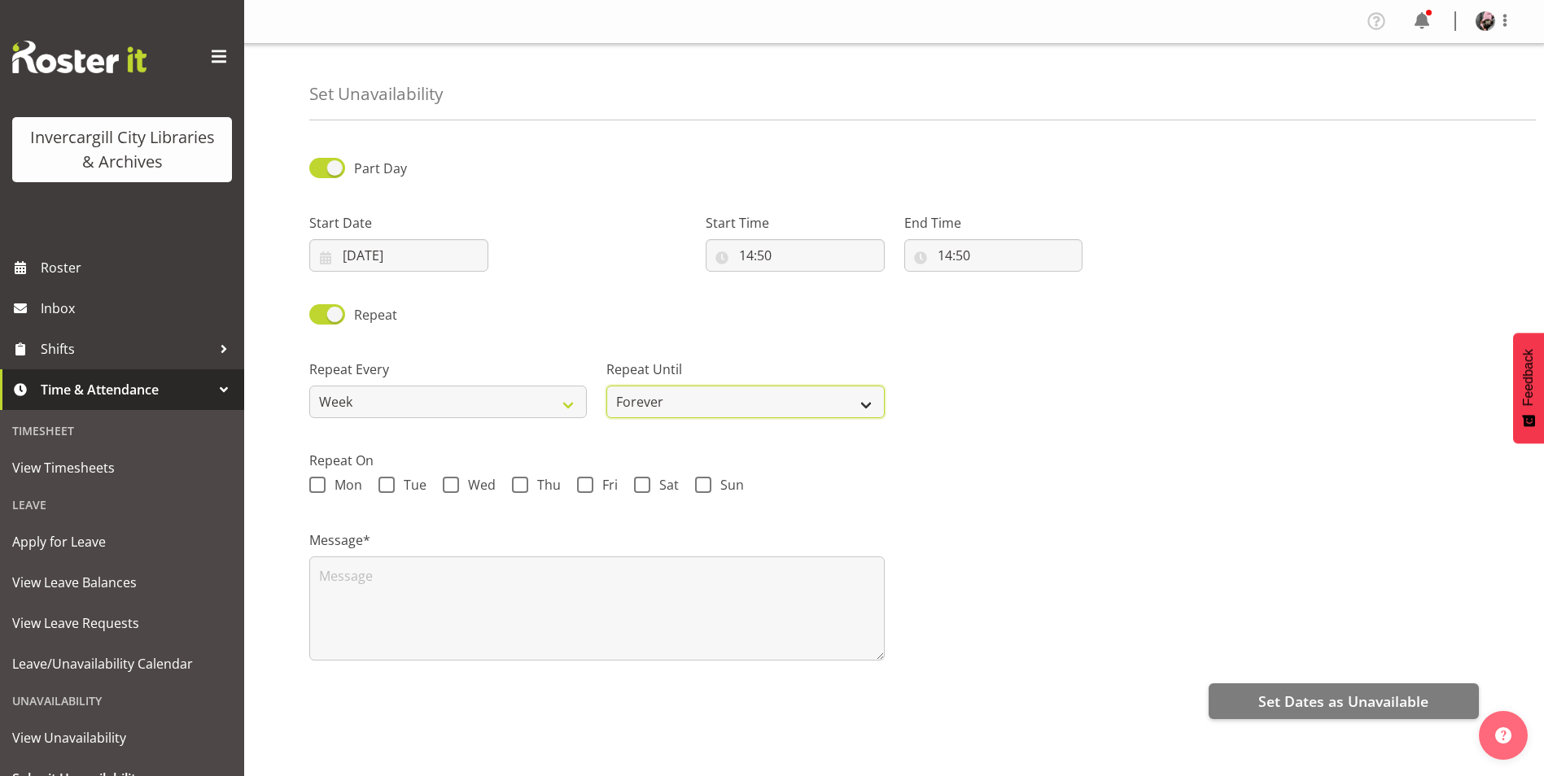
click at [640, 402] on select "Forever On a date" at bounding box center [744, 402] width 277 height 33
select select "date"
click at [606, 386] on select "Forever On a date" at bounding box center [744, 402] width 277 height 33
select select "8"
select select "2025"
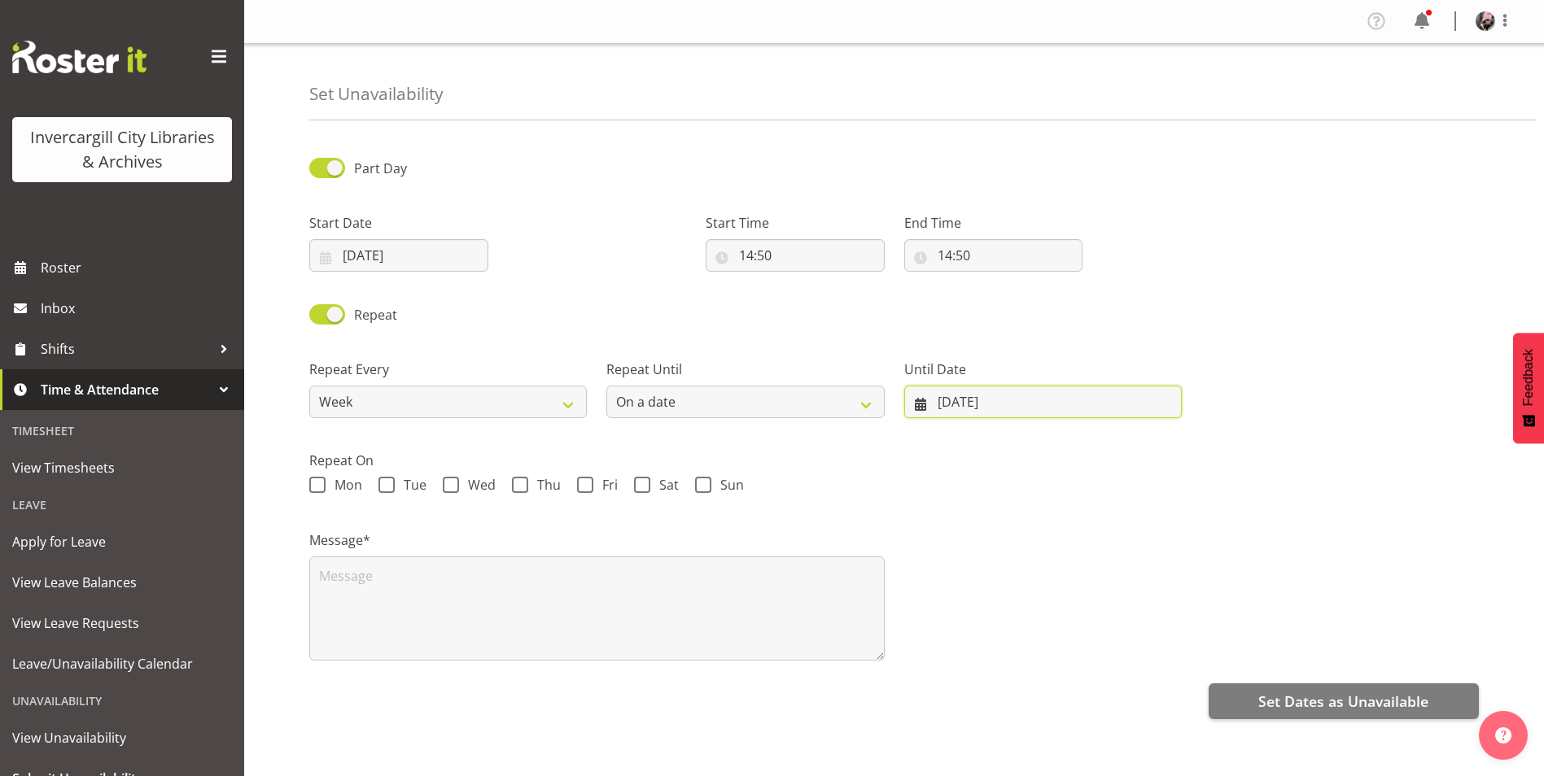
click at [1068, 399] on input "25/09/2025" at bounding box center [1042, 402] width 277 height 33
click at [1083, 457] on select "2035 2034 2033 2032 2031 2030 2029 2028 2027 2026 2025" at bounding box center [1065, 449] width 72 height 33
click at [999, 455] on select "January February March April May June July August September October November De…" at bounding box center [974, 449] width 111 height 33
select select "11"
click at [959, 433] on select "January February March April May June July August September October November De…" at bounding box center [974, 449] width 111 height 33
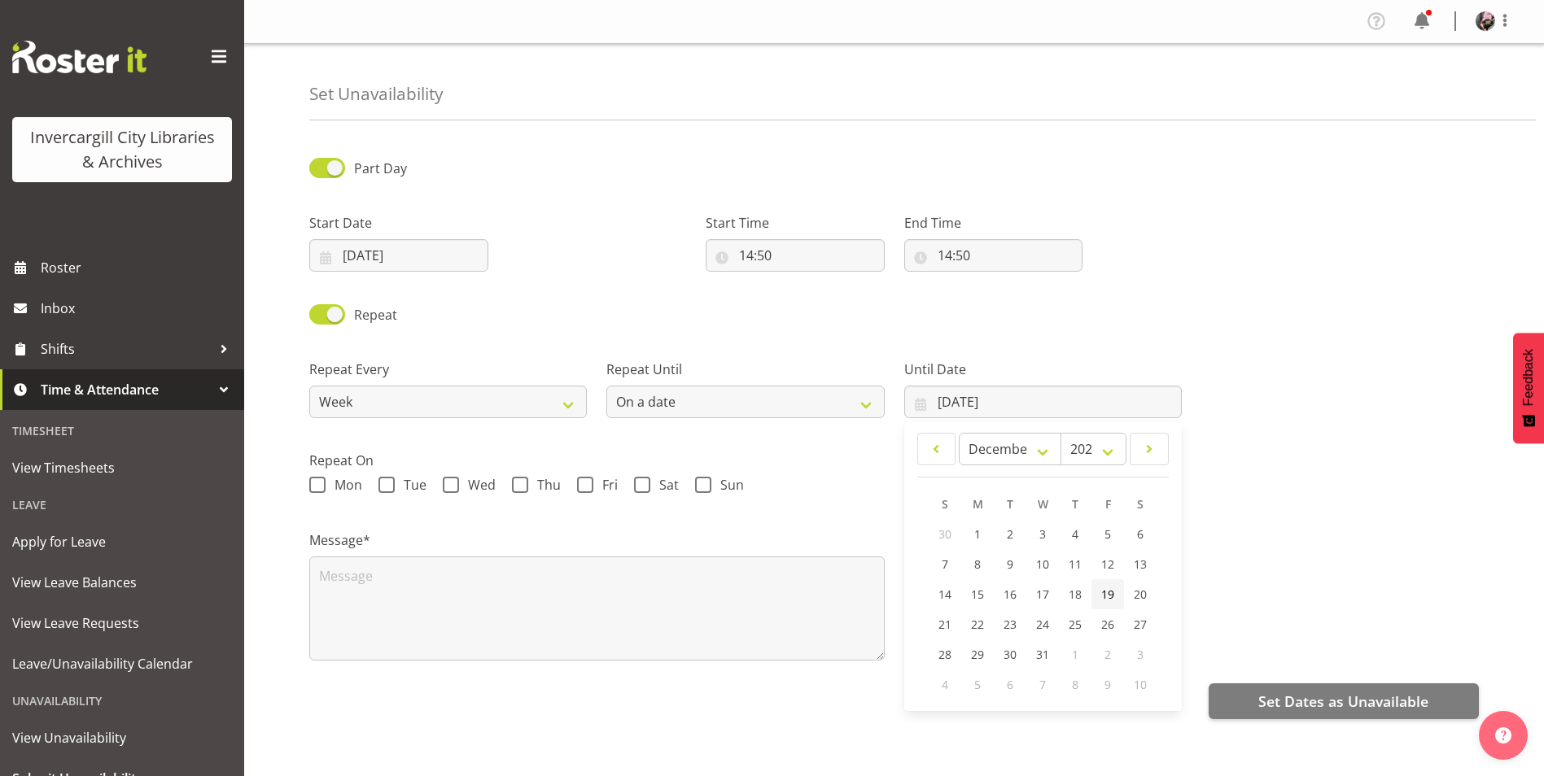
click at [1103, 595] on span "19" at bounding box center [1107, 594] width 13 height 15
type input "19/12/2025"
click at [408, 483] on span "Tue" at bounding box center [411, 485] width 32 height 16
click at [389, 483] on input "Tue" at bounding box center [383, 485] width 11 height 11
checkbox input "true"
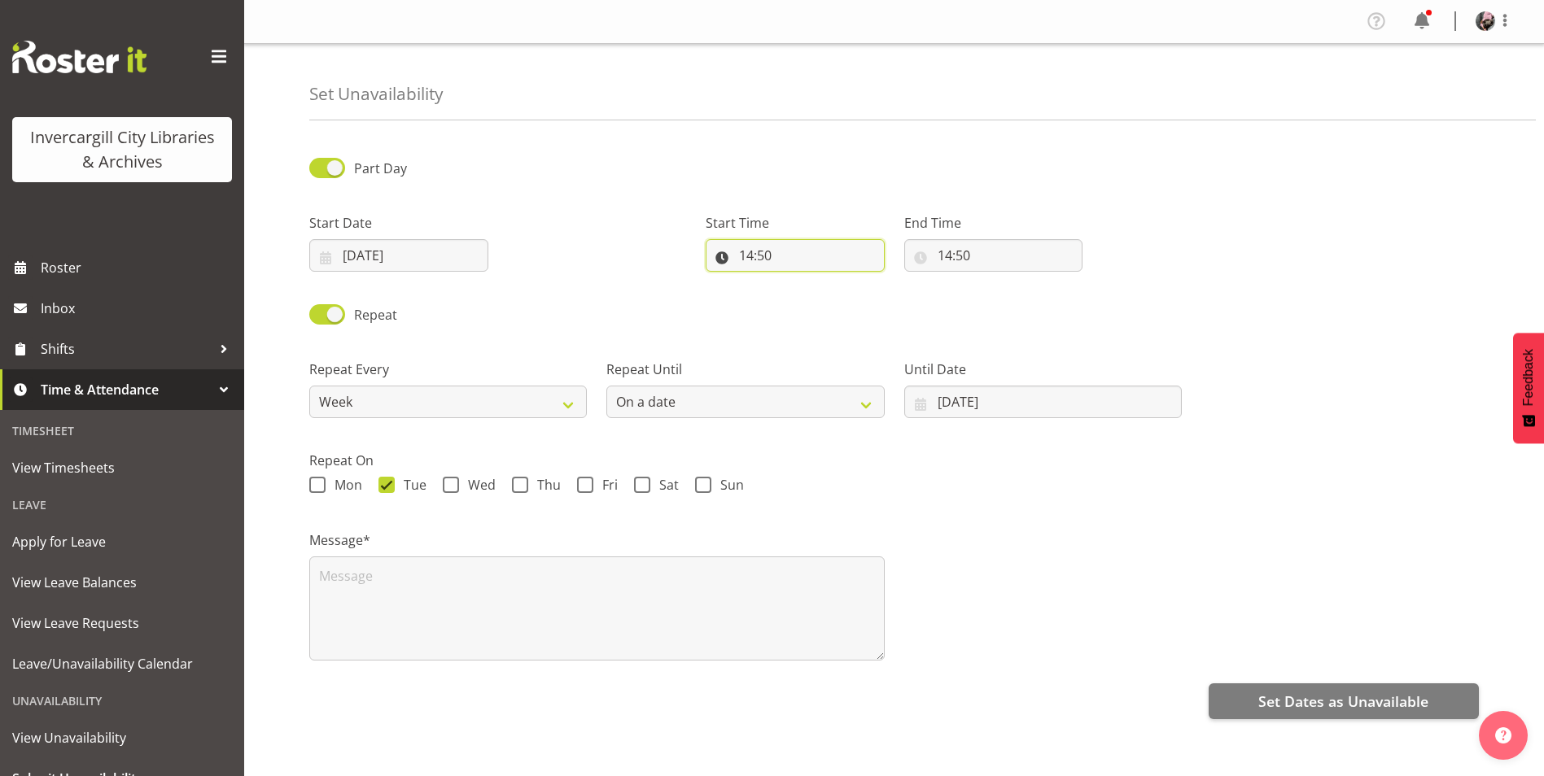
click at [810, 262] on input "14:50" at bounding box center [794, 255] width 179 height 33
click at [802, 295] on select "00 01 02 03 04 05 06 07 08 09 10 11 12 13 14 15 16 17 18 19 20 21 22 23" at bounding box center [816, 298] width 37 height 33
select select "15"
click at [798, 282] on select "00 01 02 03 04 05 06 07 08 09 10 11 12 13 14 15 16 17 18 19 20 21 22 23" at bounding box center [816, 298] width 37 height 33
type input "15:50"
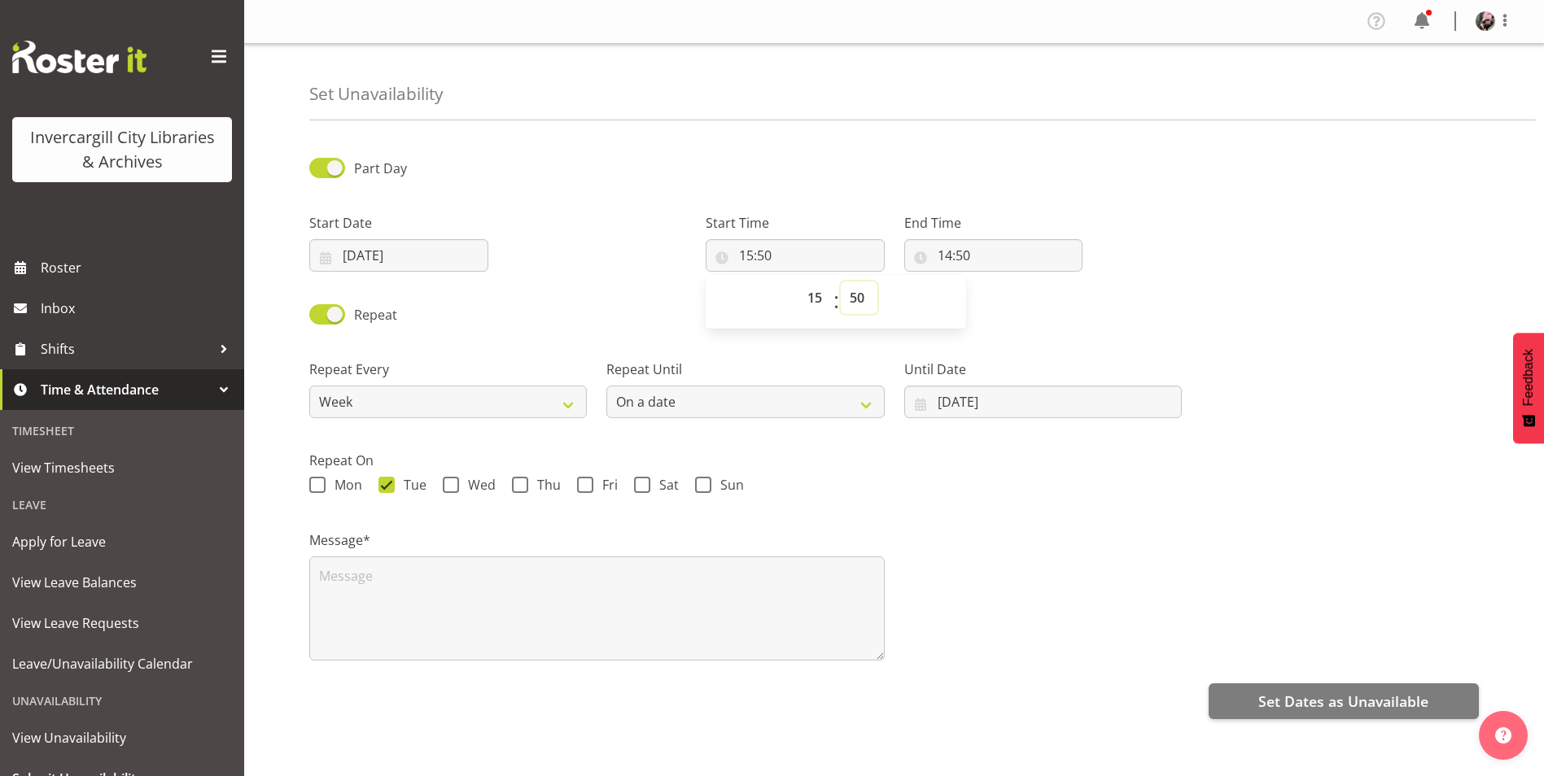
click at [851, 295] on select "00 01 02 03 04 05 06 07 08 09 10 11 12 13 14 15 16 17 18 19 20 21 22 23 24 25 2…" at bounding box center [859, 298] width 37 height 33
select select "30"
click at [841, 282] on select "00 01 02 03 04 05 06 07 08 09 10 11 12 13 14 15 16 17 18 19 20 21 22 23 24 25 2…" at bounding box center [859, 298] width 37 height 33
type input "15:30"
click at [1011, 307] on div "Repeat" at bounding box center [893, 309] width 1189 height 55
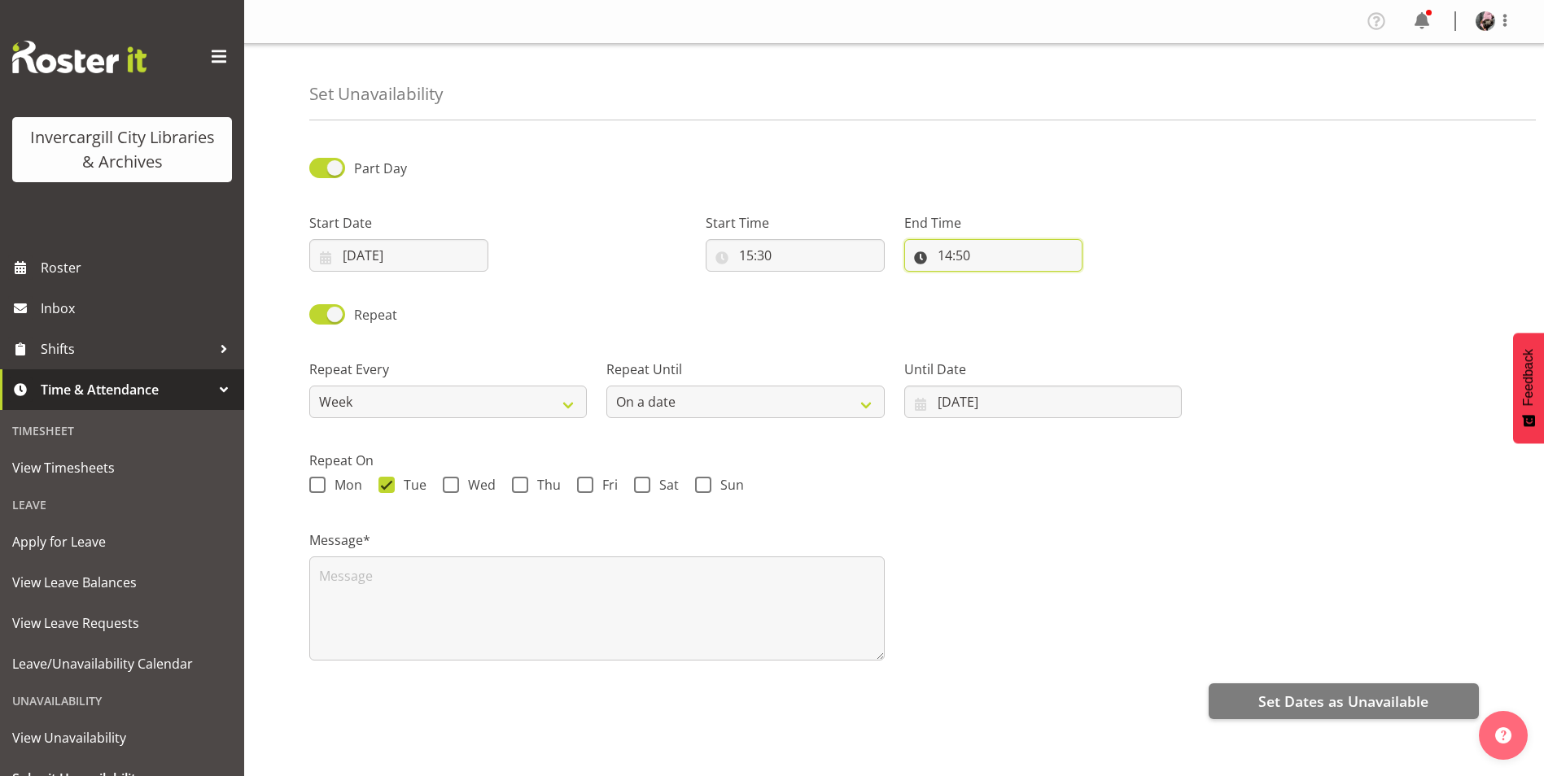
click at [1002, 251] on input "14:50" at bounding box center [993, 255] width 179 height 33
click at [1018, 301] on select "00 01 02 03 04 05 06 07 08 09 10 11 12 13 14 15 16 17 18 19 20 21 22 23" at bounding box center [1015, 298] width 37 height 33
select select "17"
click at [997, 282] on select "00 01 02 03 04 05 06 07 08 09 10 11 12 13 14 15 16 17 18 19 20 21 22 23" at bounding box center [1015, 298] width 37 height 33
type input "17:50"
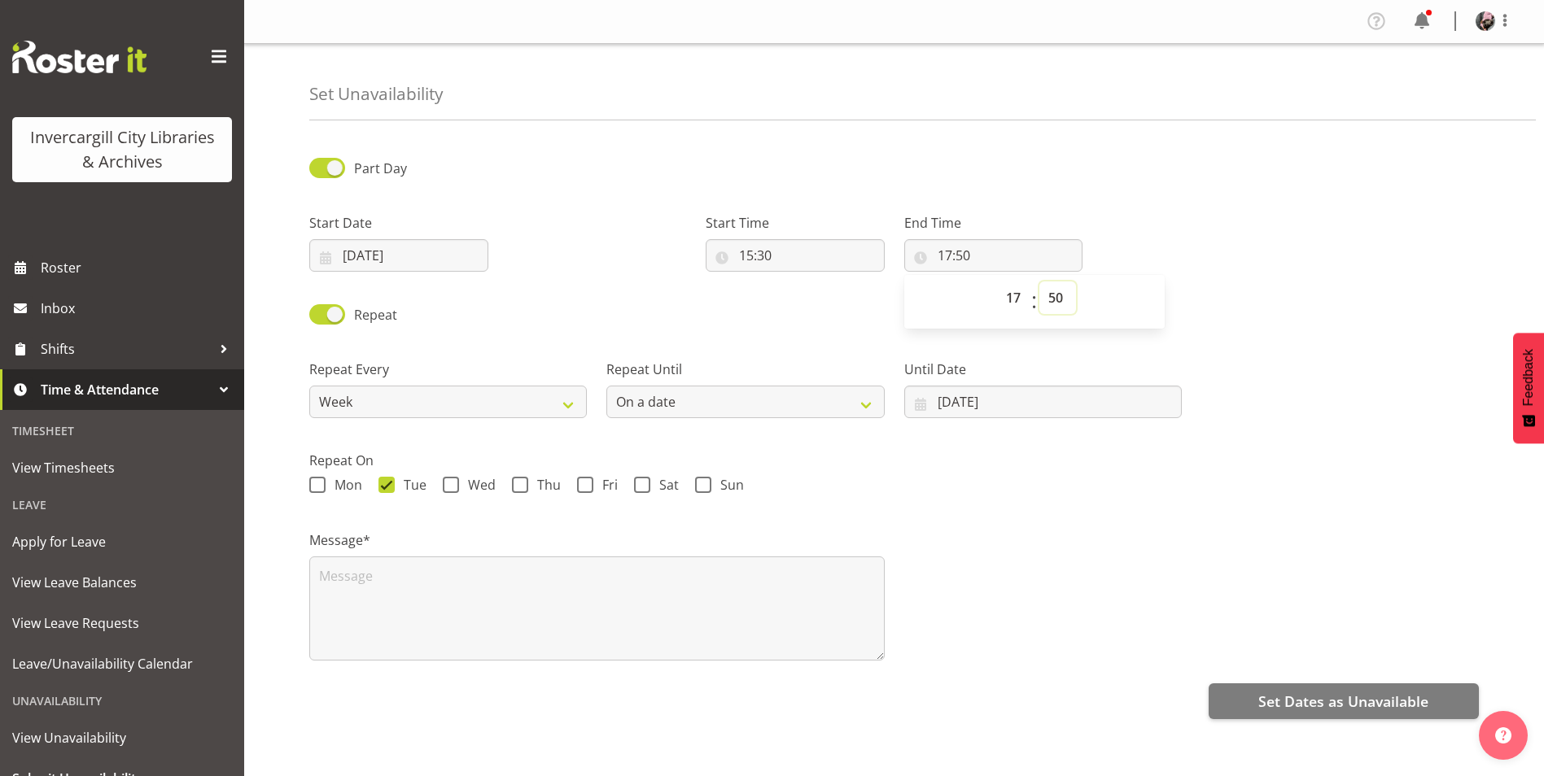
click at [1069, 298] on select "00 01 02 03 04 05 06 07 08 09 10 11 12 13 14 15 16 17 18 19 20 21 22 23 24 25 2…" at bounding box center [1057, 298] width 37 height 33
select select "1"
click at [1039, 282] on select "00 01 02 03 04 05 06 07 08 09 10 11 12 13 14 15 16 17 18 19 20 21 22 23 24 25 2…" at bounding box center [1057, 298] width 37 height 33
type input "17:01"
click at [1057, 293] on select "00 01 02 03 04 05 06 07 08 09 10 11 12 13 14 15 16 17 18 19 20 21 22 23 24 25 2…" at bounding box center [1057, 298] width 37 height 33
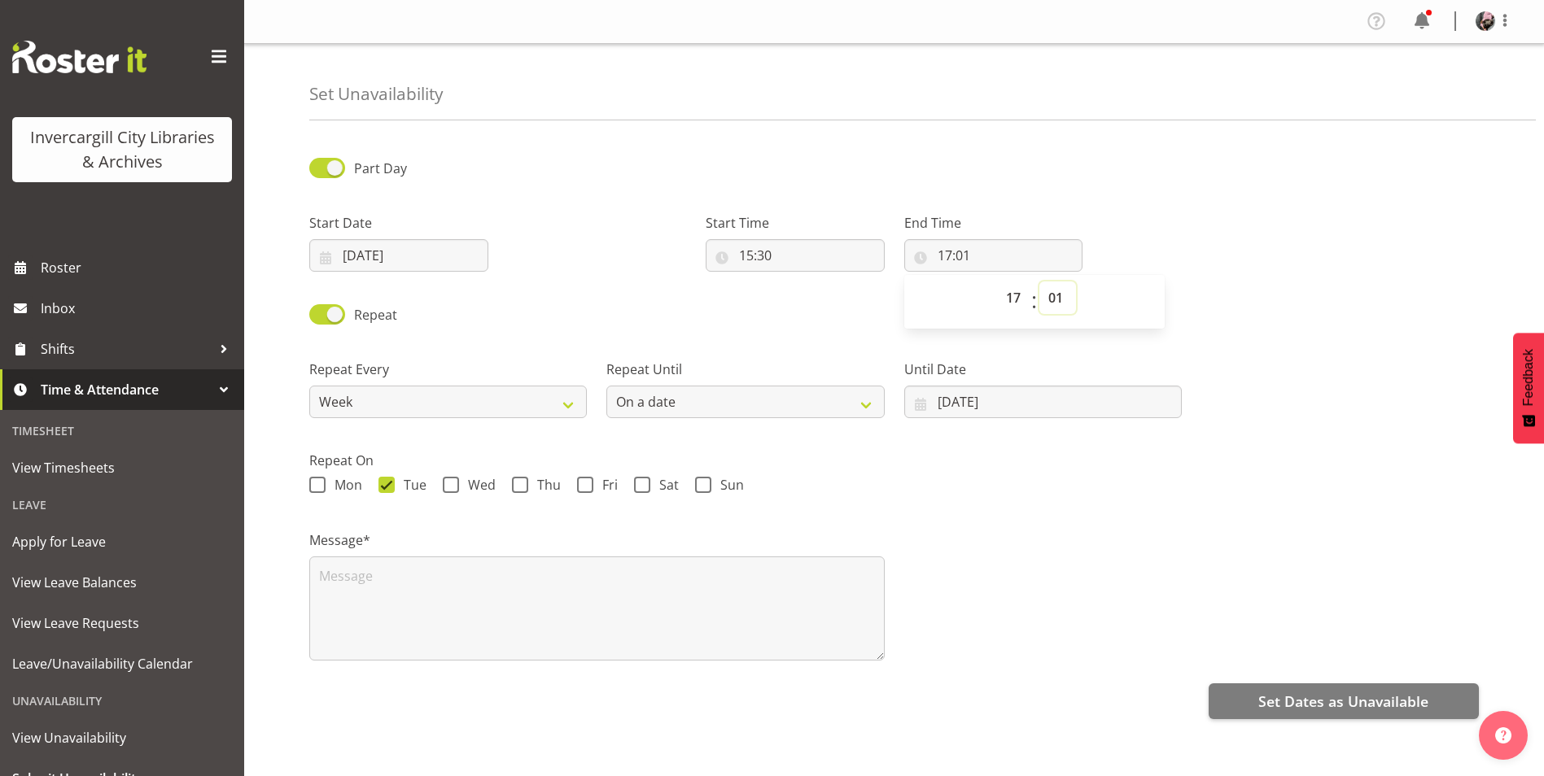
select select "0"
click at [1039, 282] on select "00 01 02 03 04 05 06 07 08 09 10 11 12 13 14 15 16 17 18 19 20 21 22 23 24 25 2…" at bounding box center [1057, 298] width 37 height 33
type input "17:00"
click at [487, 235] on div "Start Date 07/10/2025 January February March April May June July August Septemb…" at bounding box center [398, 242] width 179 height 59
click at [400, 601] on textarea at bounding box center [596, 609] width 575 height 104
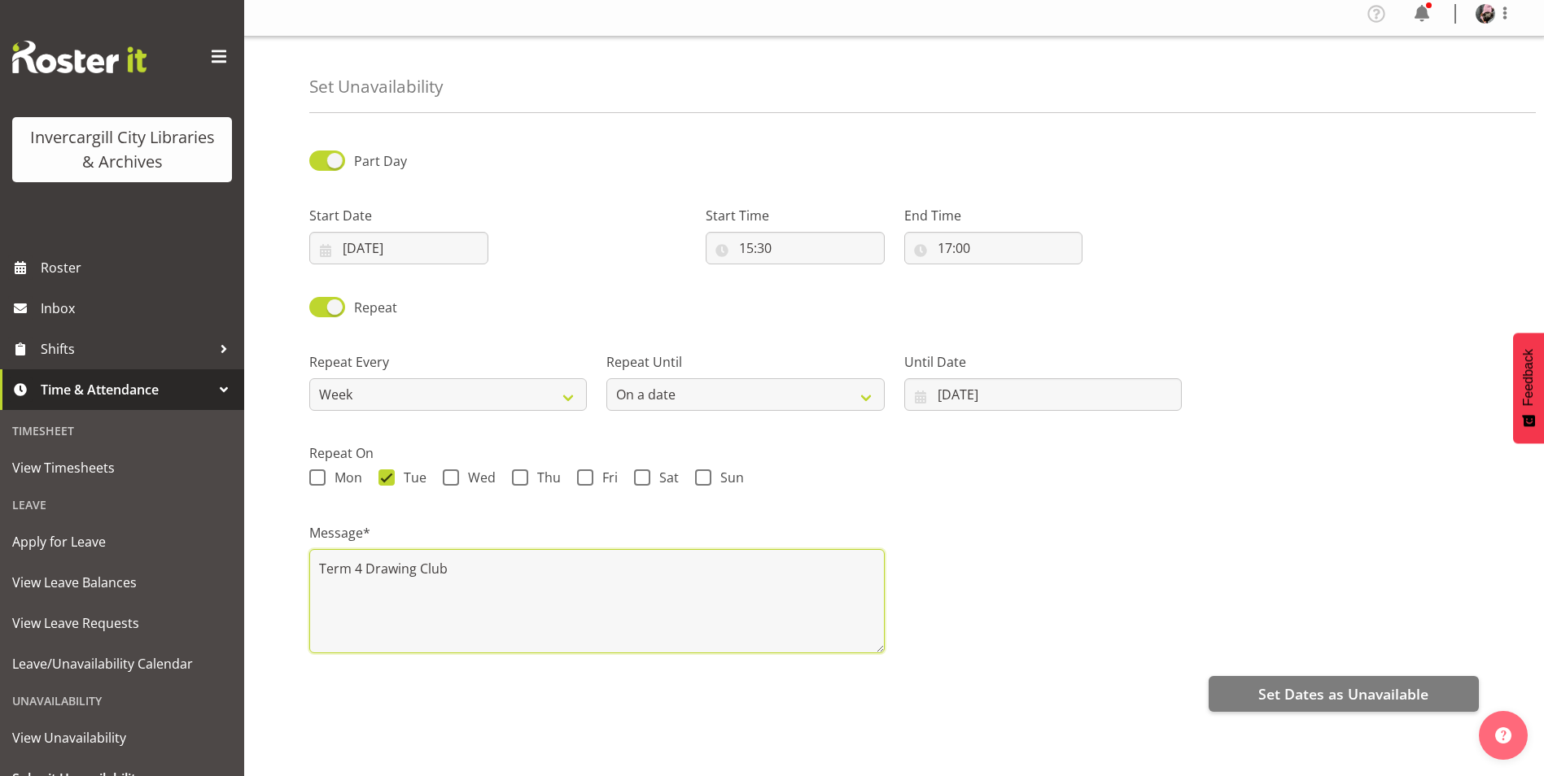
scroll to position [20, 0]
type textarea "Term 4 Drawing Club"
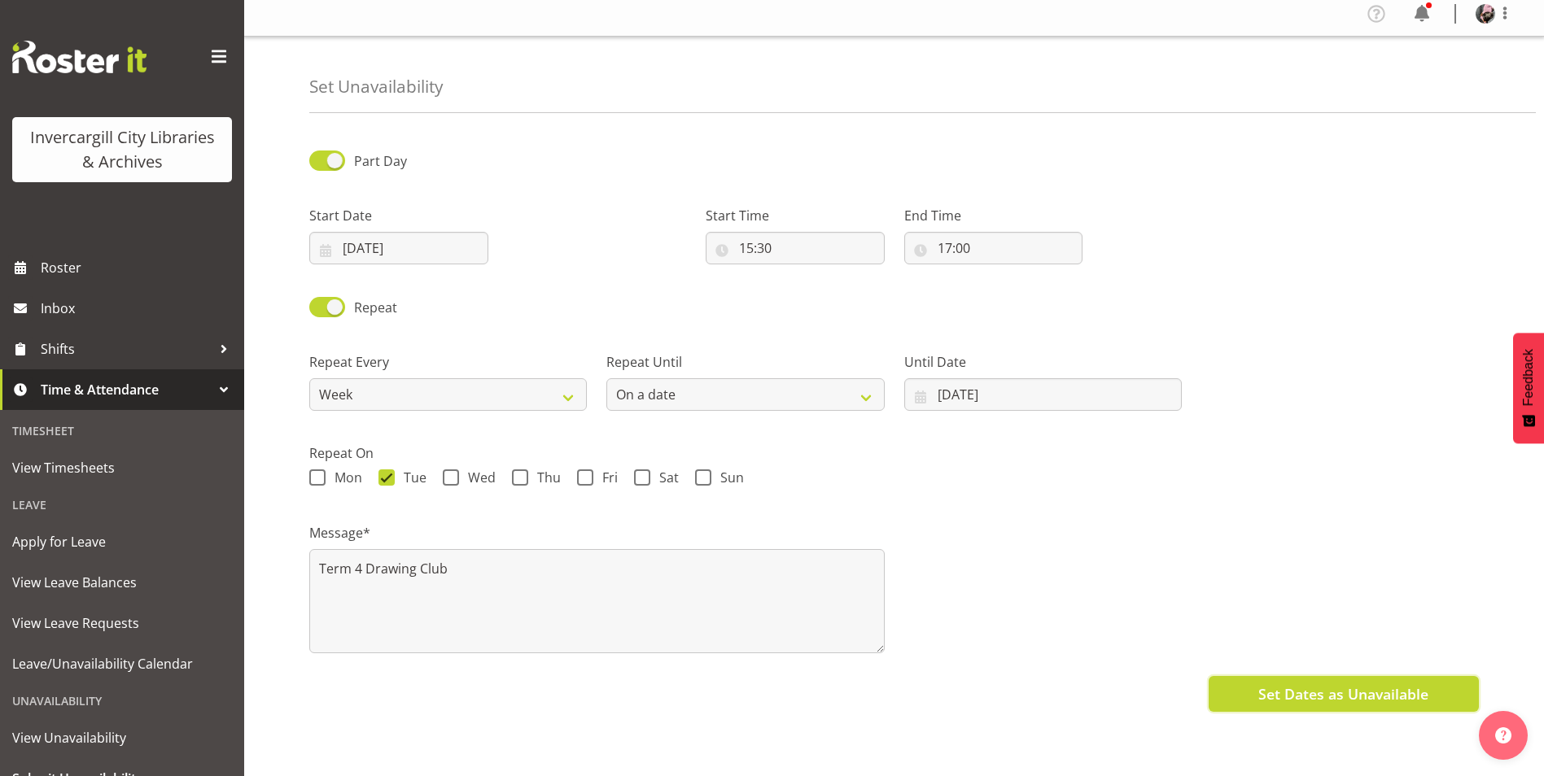
click at [1369, 687] on span "Set Dates as Unavailable" at bounding box center [1343, 694] width 170 height 21
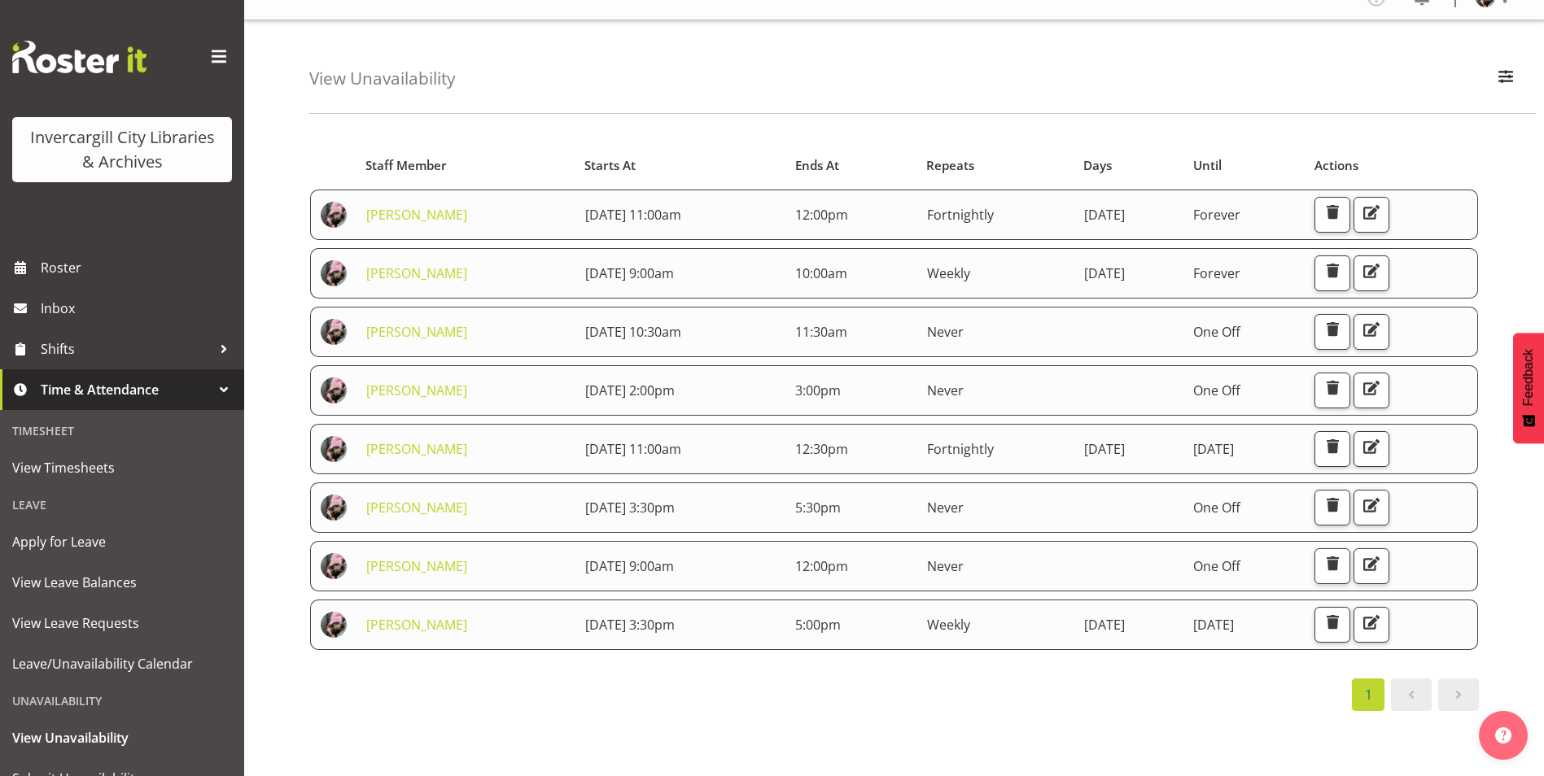
scroll to position [37, 0]
click at [107, 255] on link "Roster" at bounding box center [122, 267] width 244 height 41
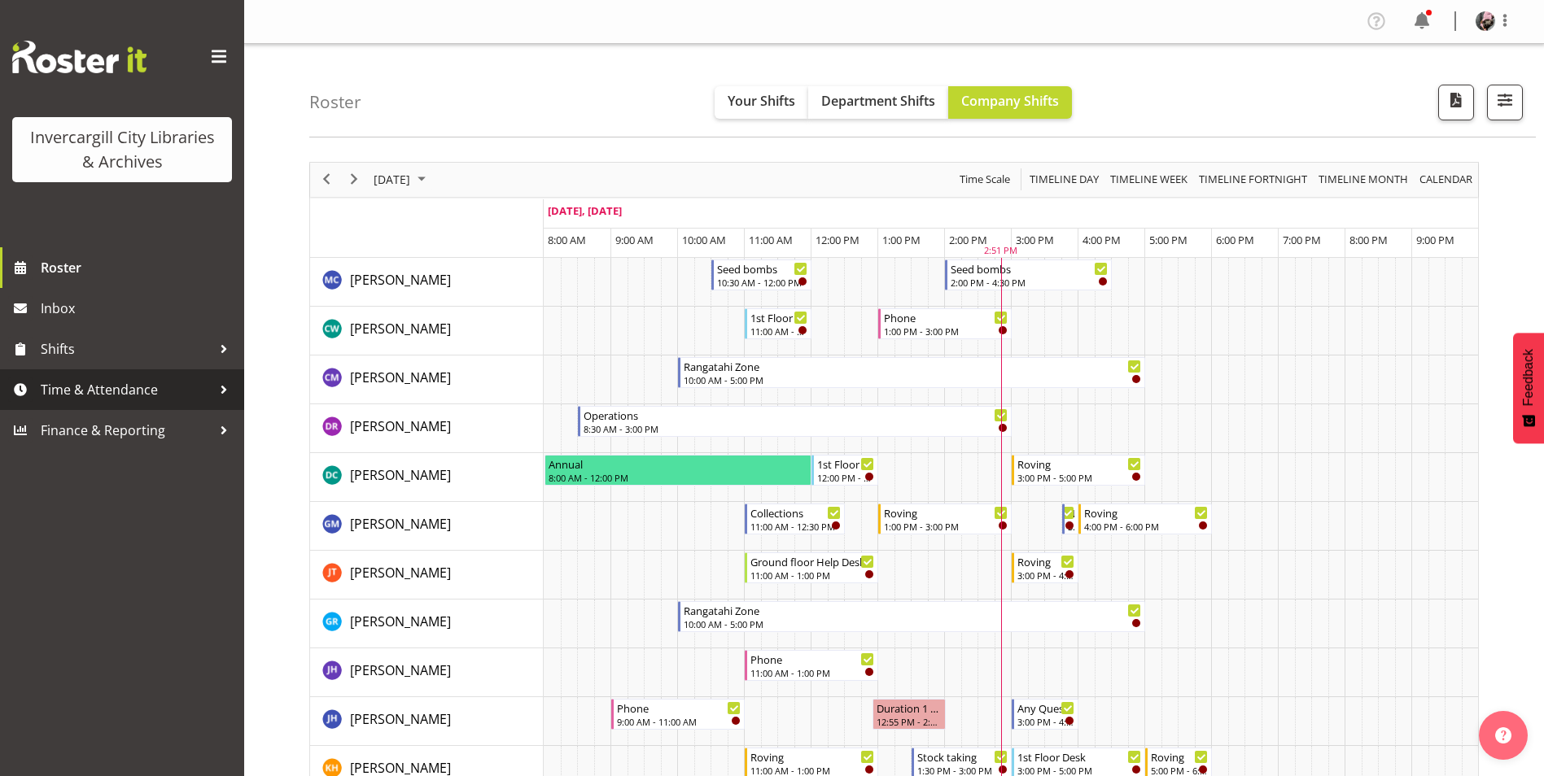
click at [230, 391] on div at bounding box center [224, 390] width 24 height 24
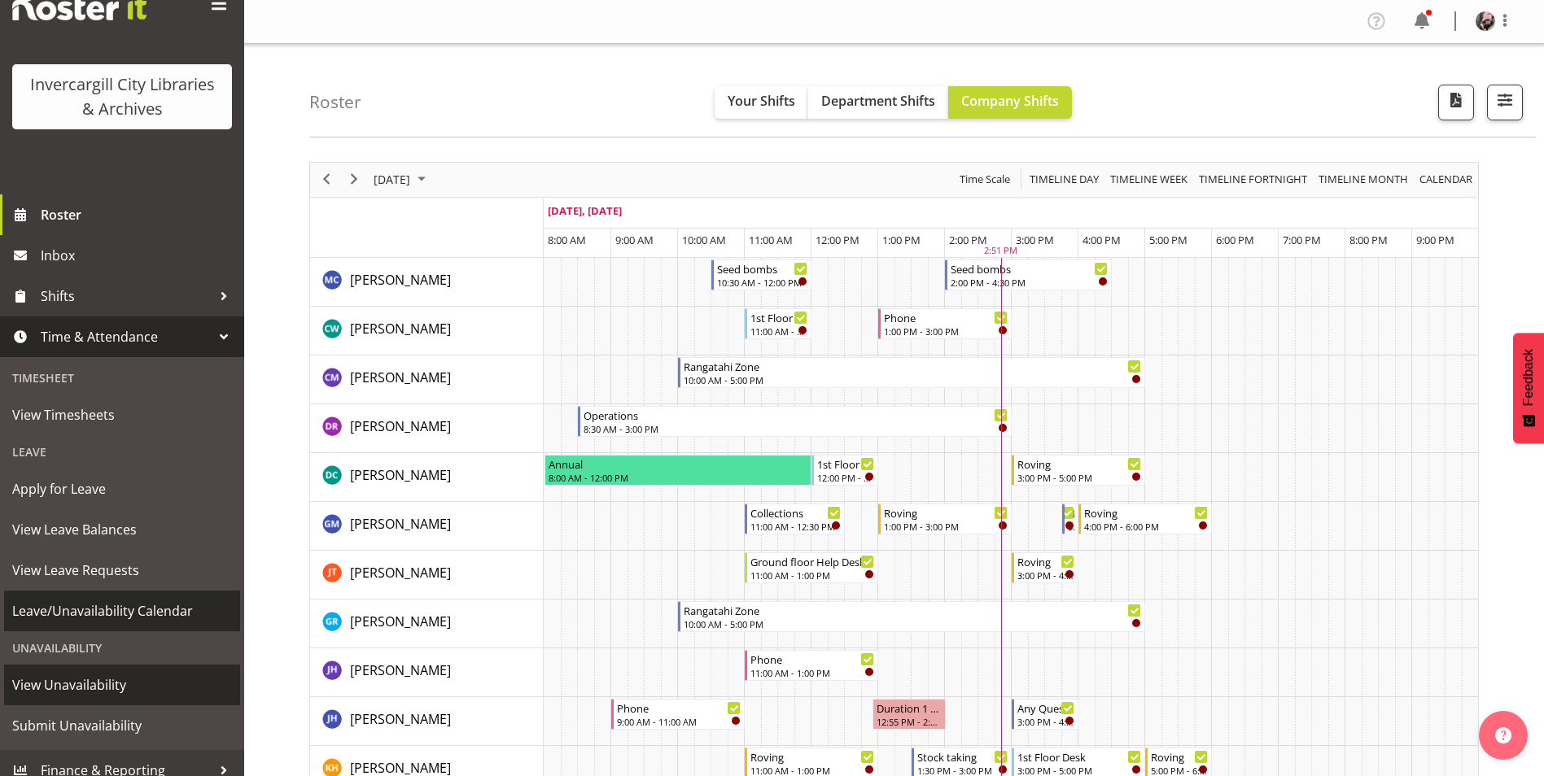
scroll to position [68, 0]
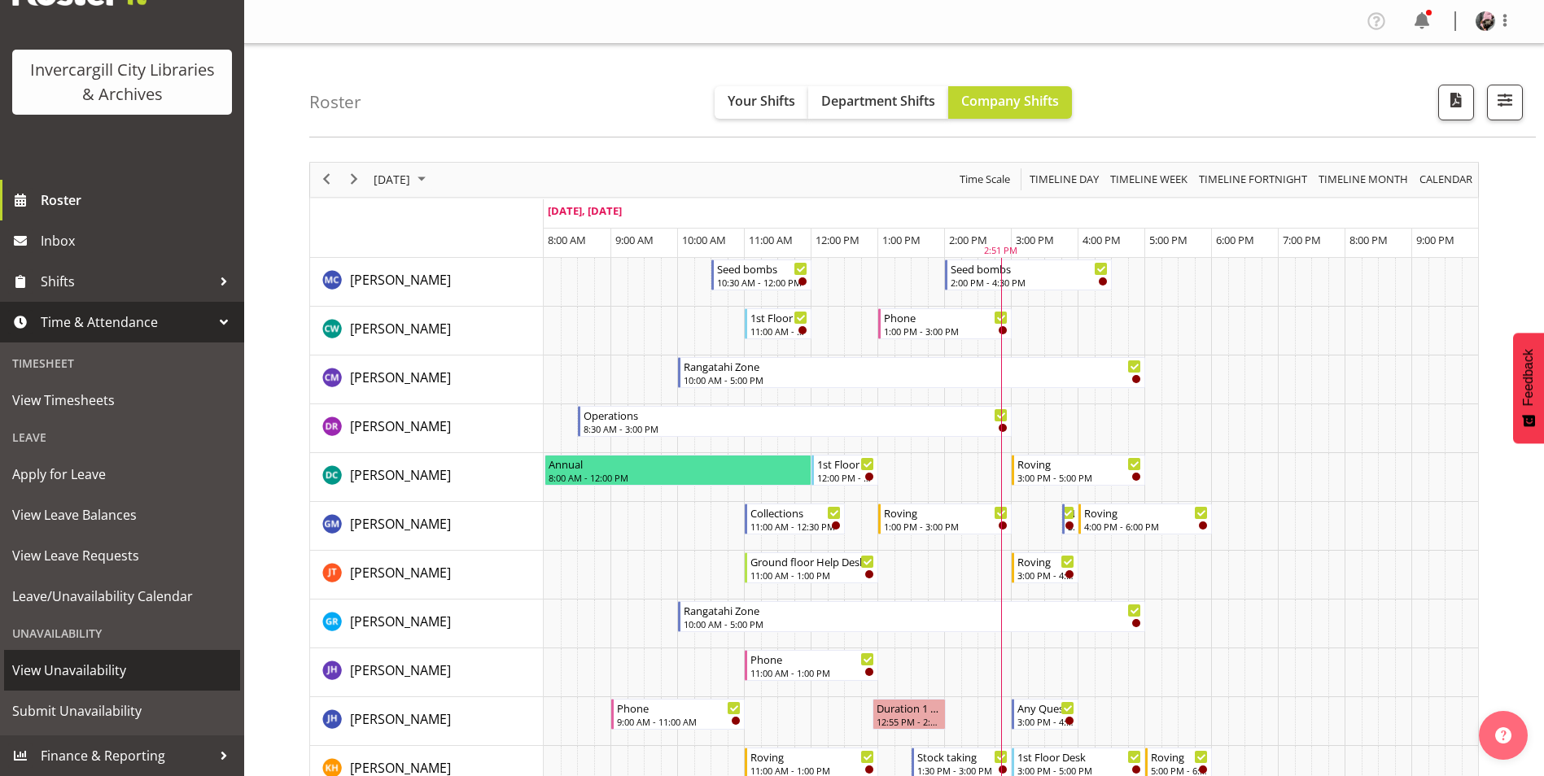
click at [138, 659] on span "View Unavailability" at bounding box center [122, 670] width 220 height 24
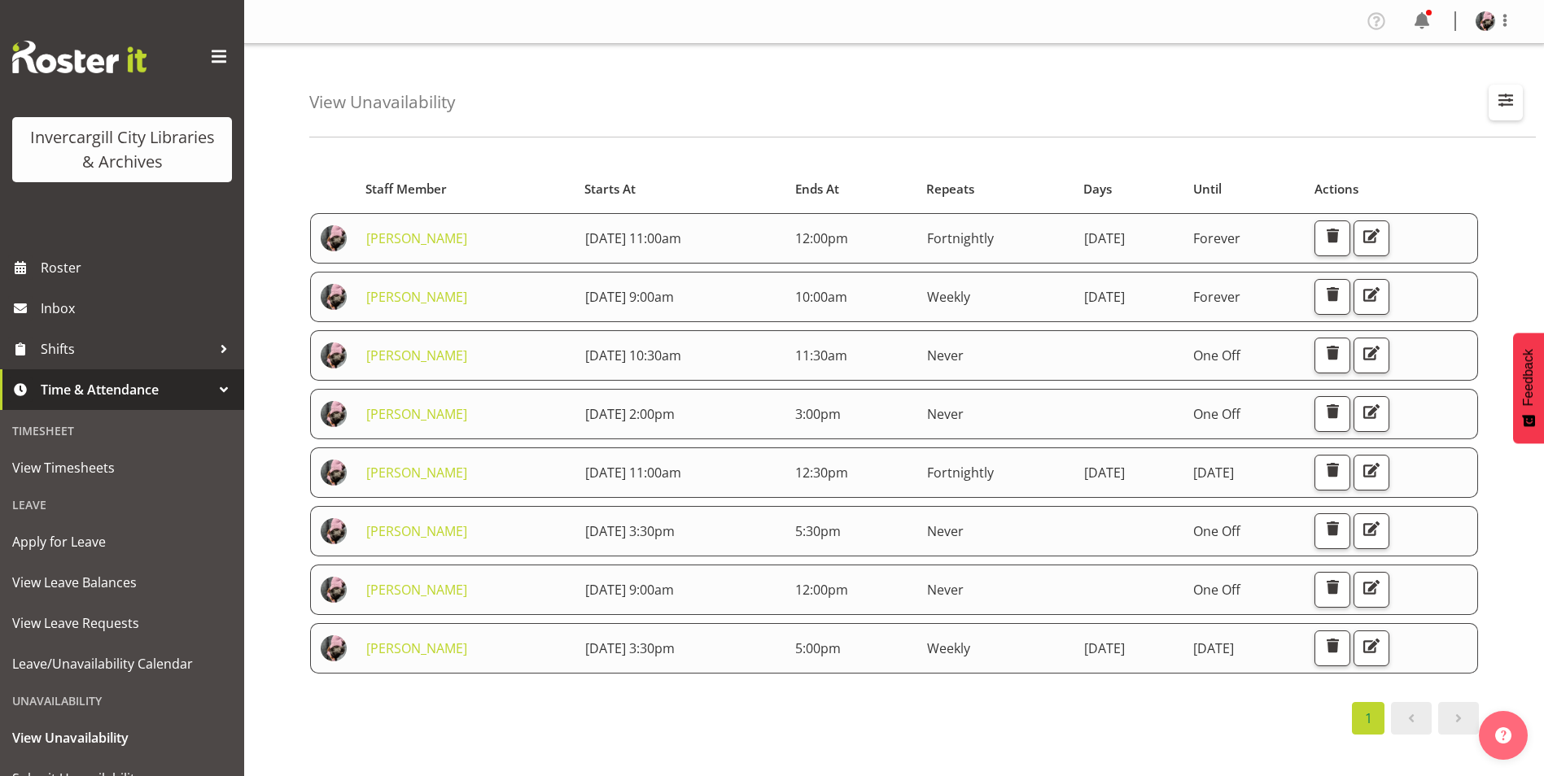
click at [1511, 104] on span "button" at bounding box center [1505, 100] width 21 height 21
click at [1321, 225] on span at bounding box center [1309, 230] width 36 height 20
click at [1302, 225] on input "Showing current unavailability" at bounding box center [1296, 230] width 11 height 11
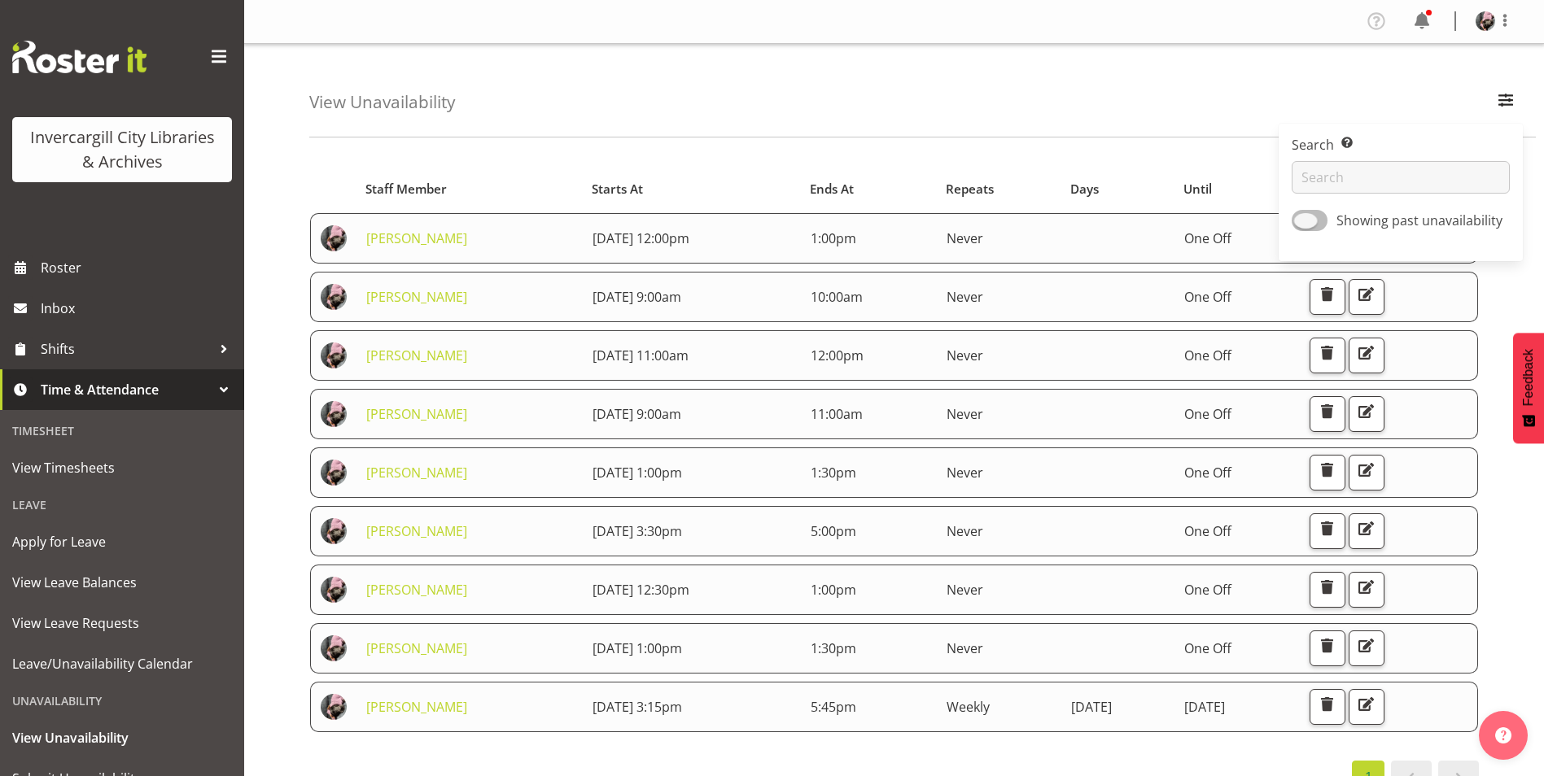
click at [1321, 225] on span at bounding box center [1309, 220] width 36 height 20
click at [1302, 225] on input "Showing past unavailability" at bounding box center [1296, 221] width 11 height 11
checkbox input "true"
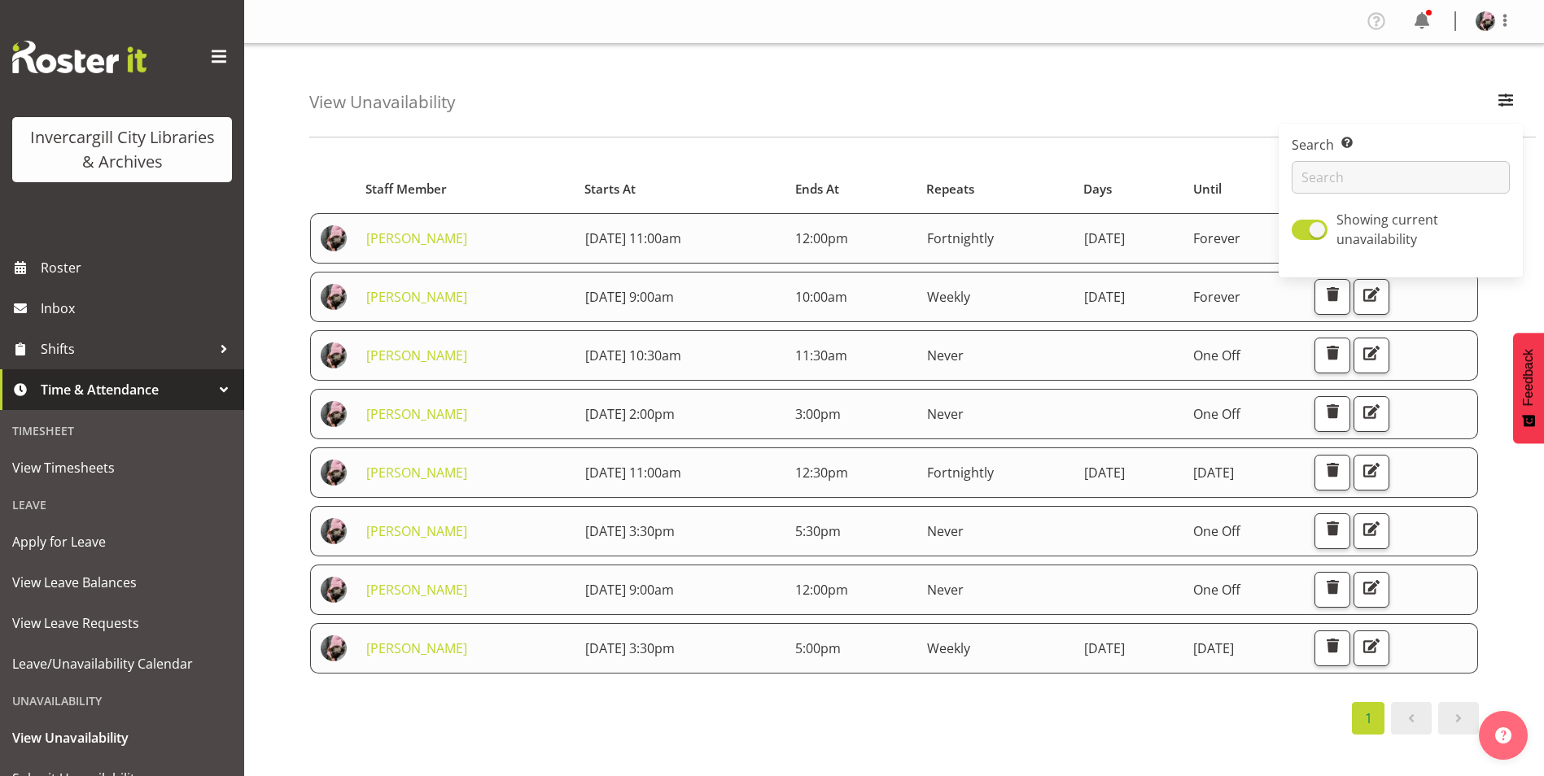
click at [1050, 96] on div "View Unavailability Search Search for a particular employee Showing current una…" at bounding box center [922, 91] width 1226 height 94
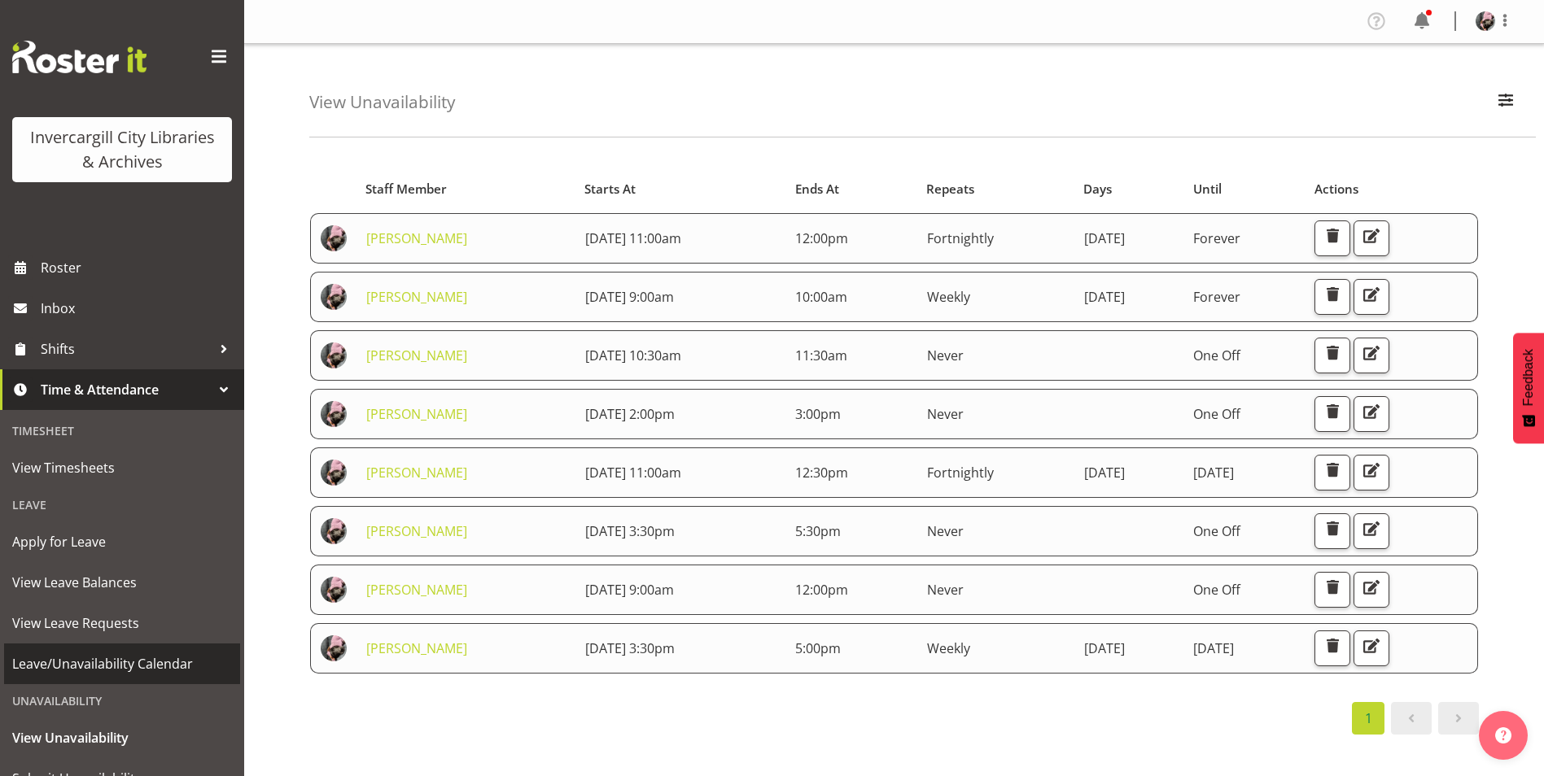
click at [170, 675] on span "Leave/Unavailability Calendar" at bounding box center [122, 664] width 220 height 24
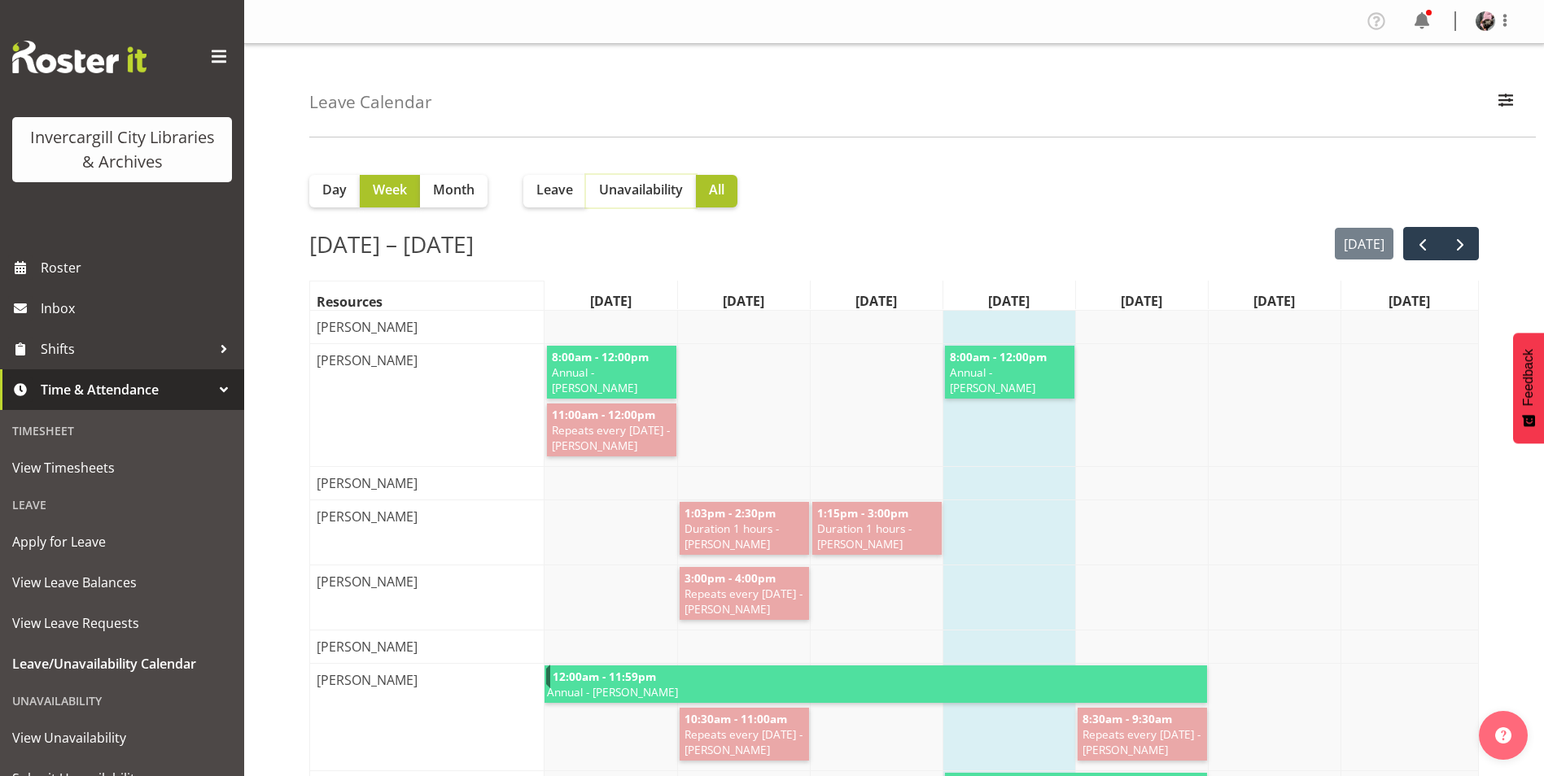
click at [626, 202] on button "Unavailability" at bounding box center [641, 191] width 110 height 33
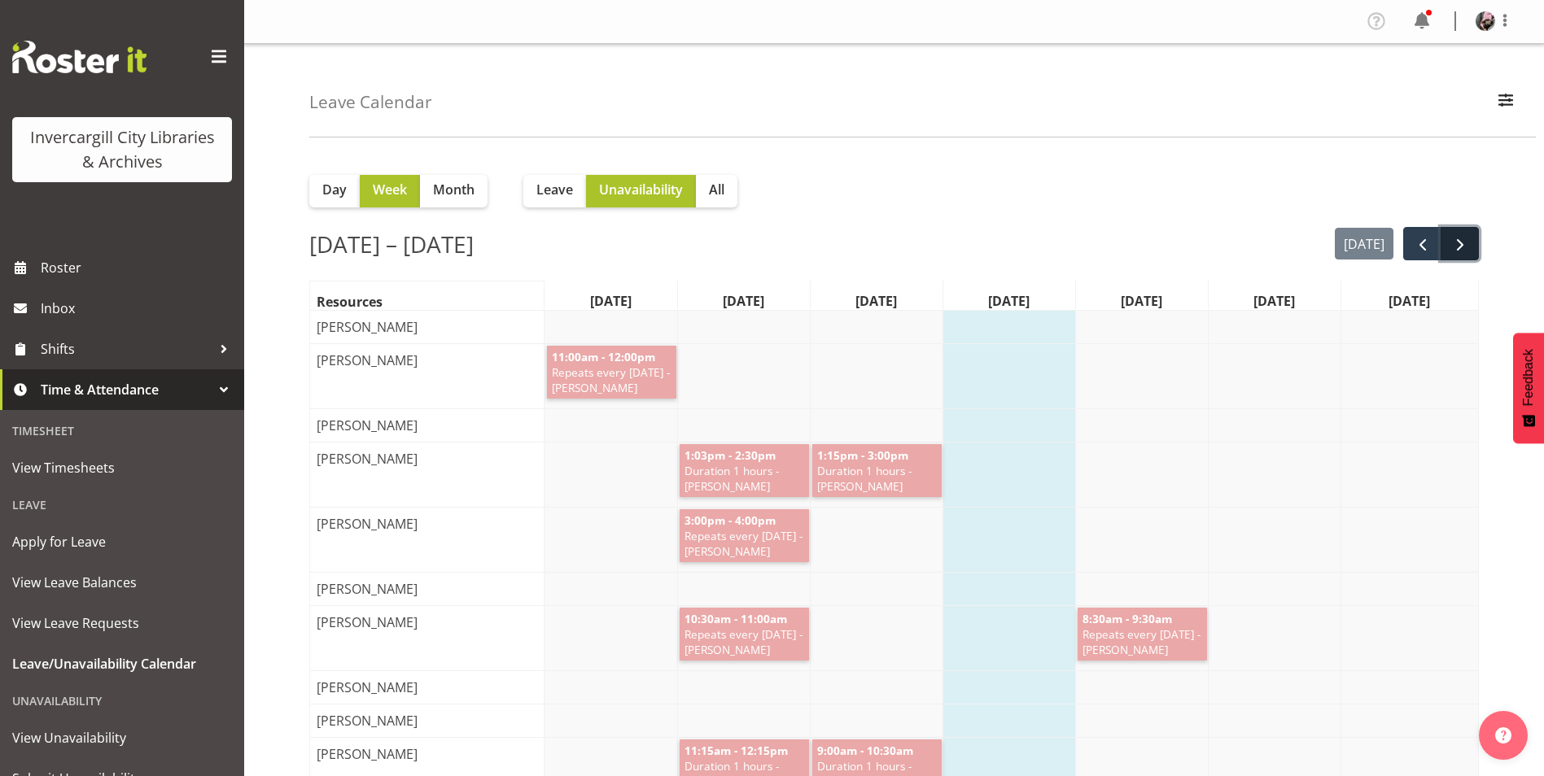
click at [1452, 239] on span "next" at bounding box center [1460, 245] width 20 height 20
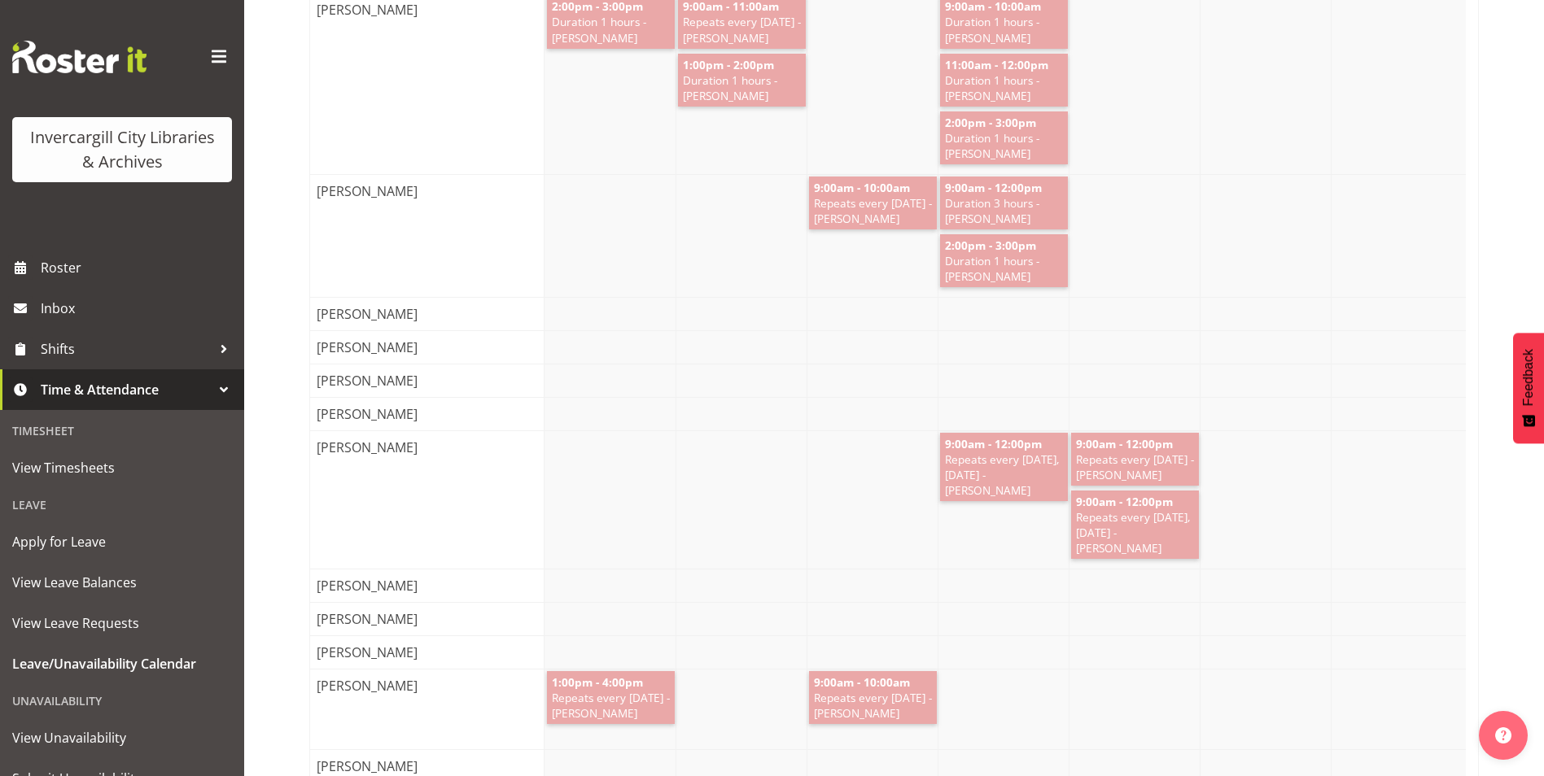
scroll to position [1221, 0]
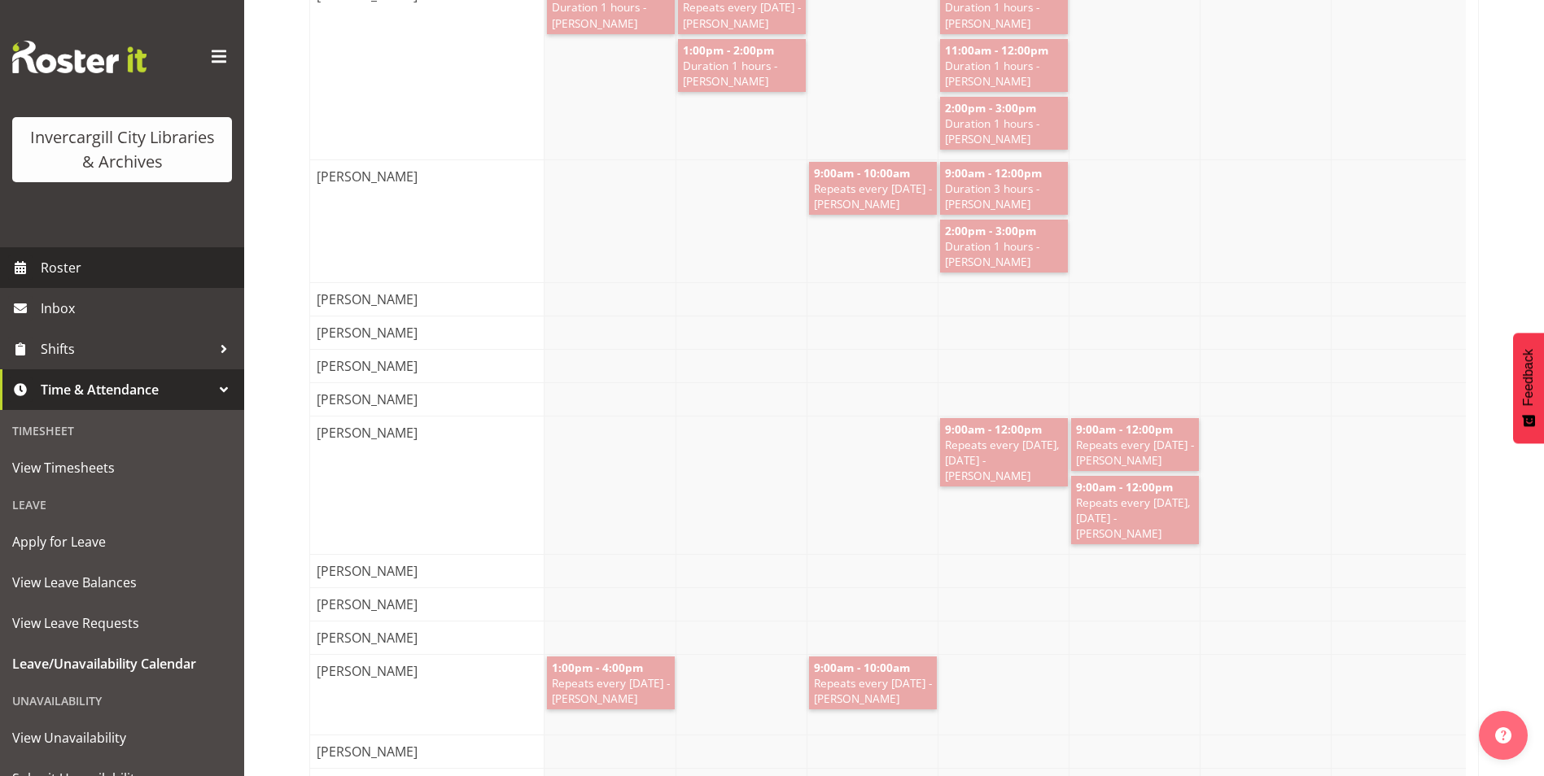
click at [138, 272] on span "Roster" at bounding box center [138, 268] width 195 height 24
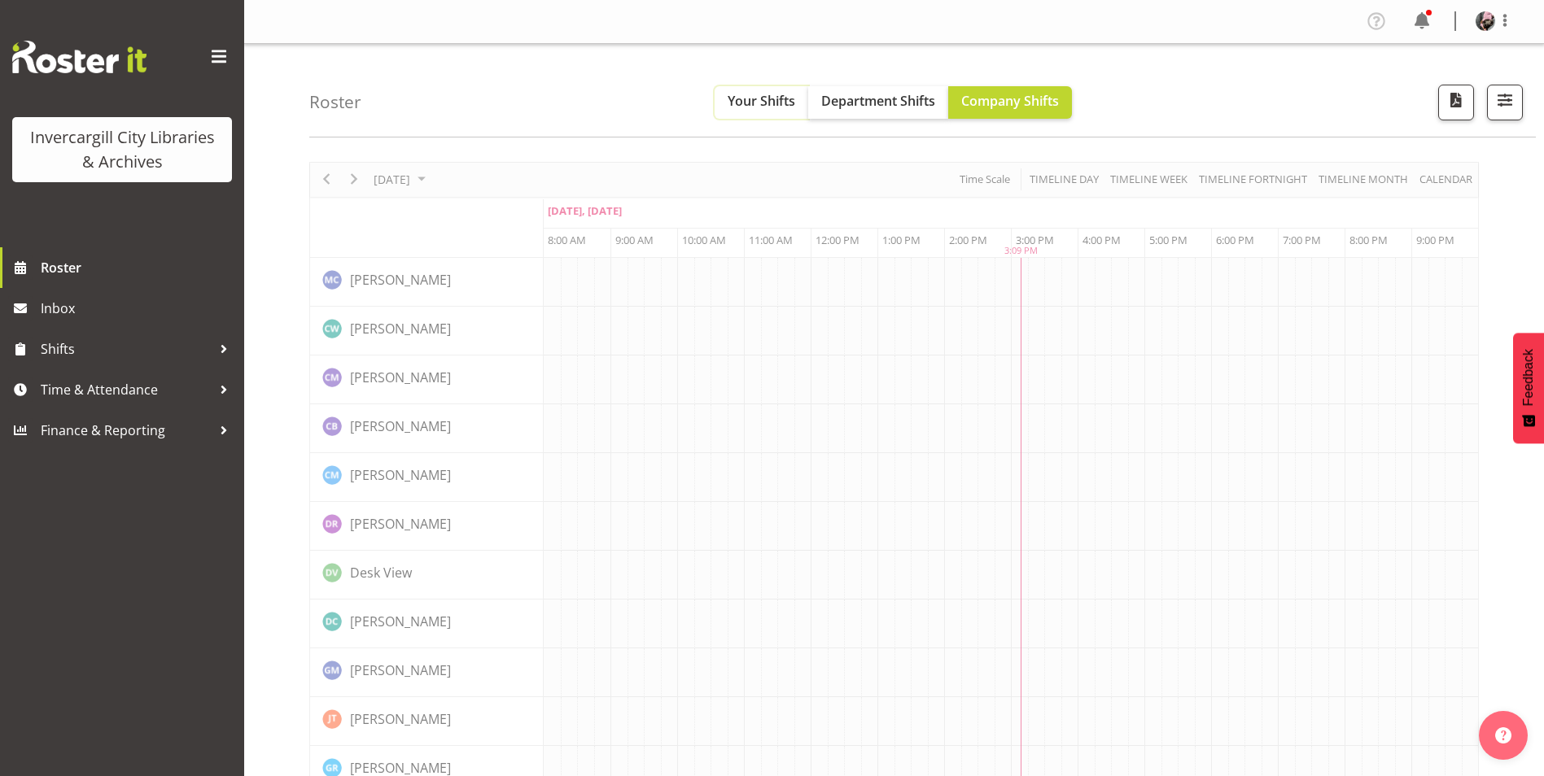
click at [727, 101] on span "Your Shifts" at bounding box center [761, 101] width 68 height 18
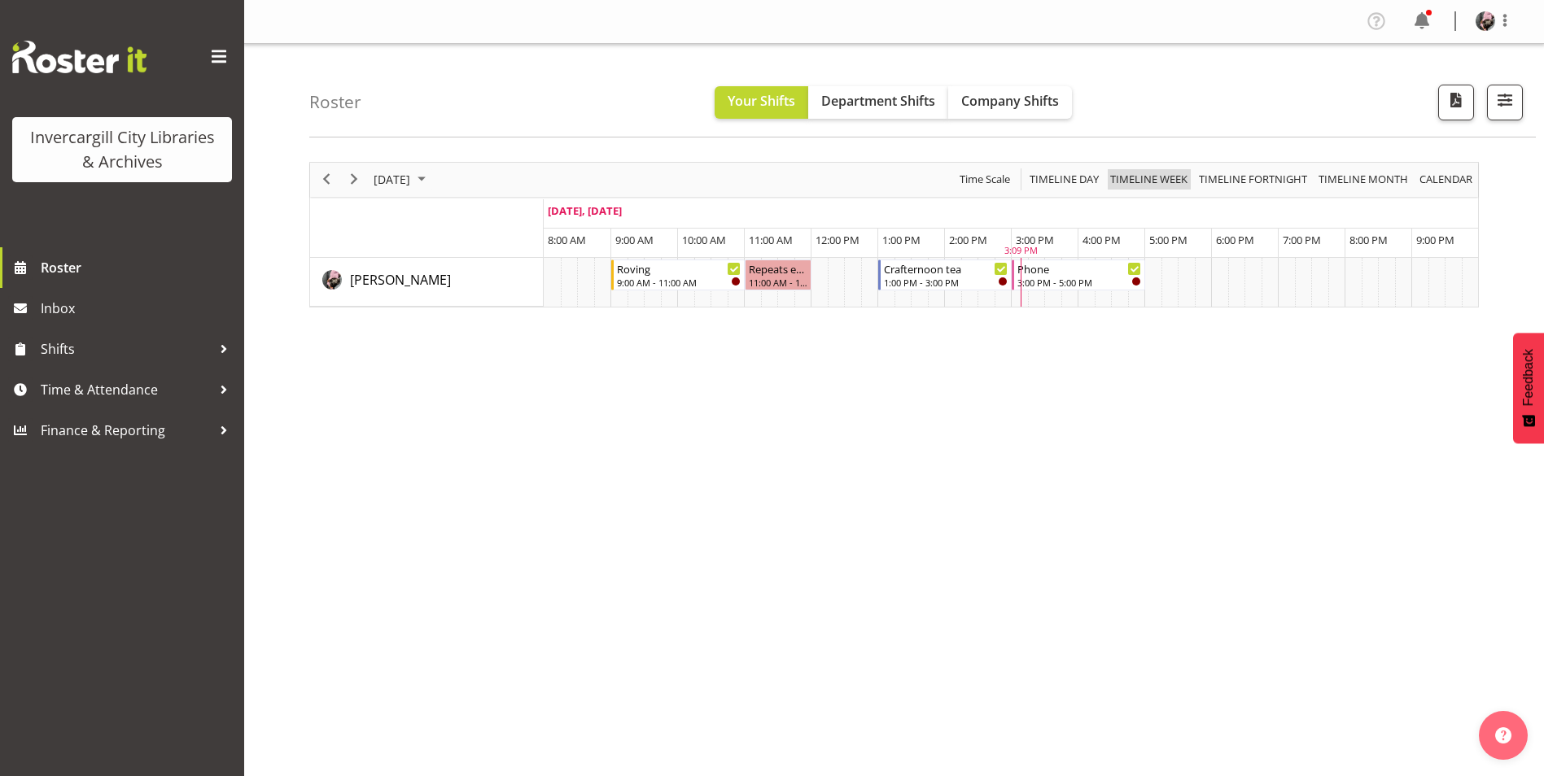
click at [1158, 189] on span "Timeline Week" at bounding box center [1148, 179] width 81 height 20
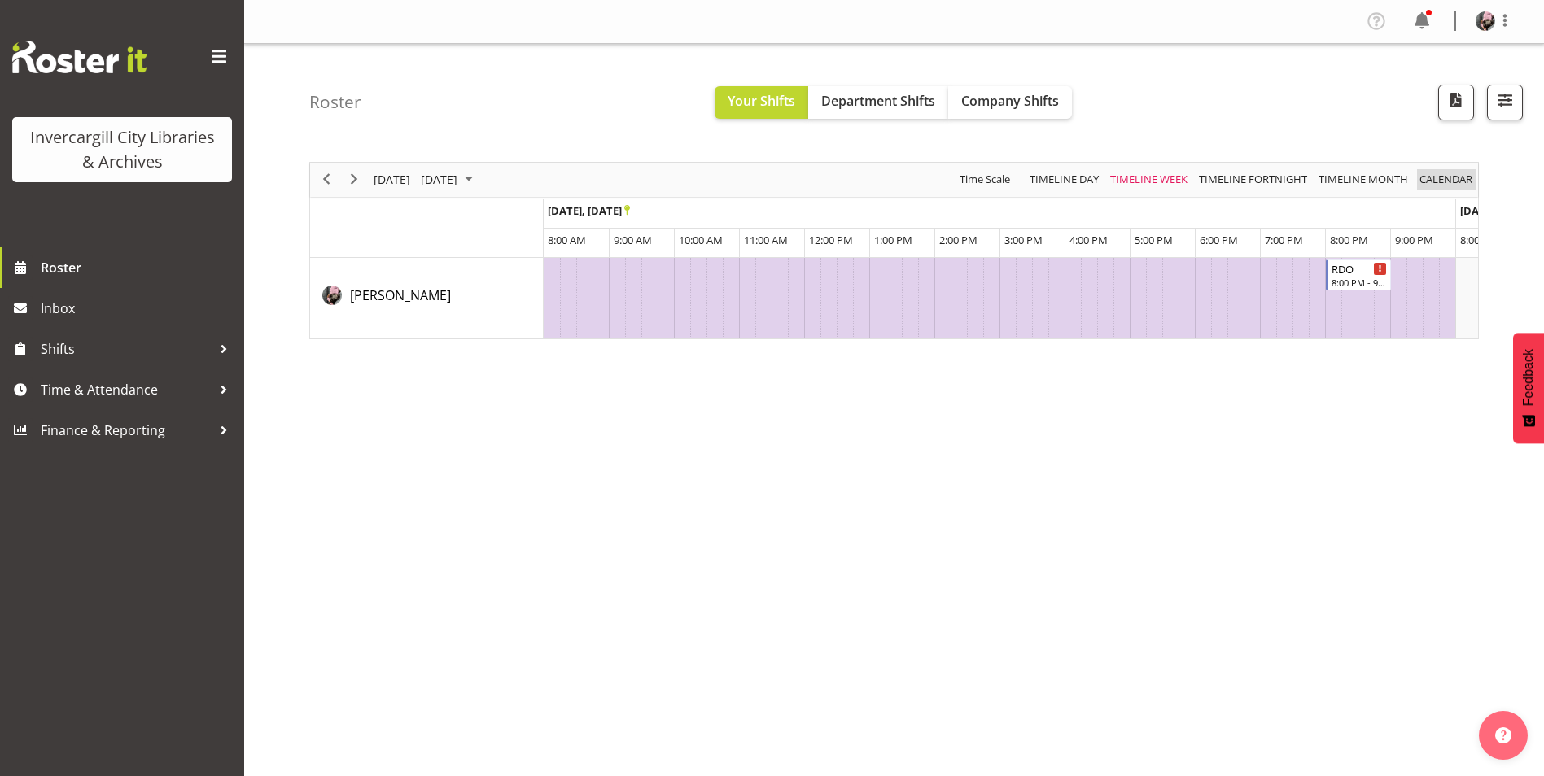
click at [1444, 190] on span "calendar" at bounding box center [1445, 179] width 56 height 20
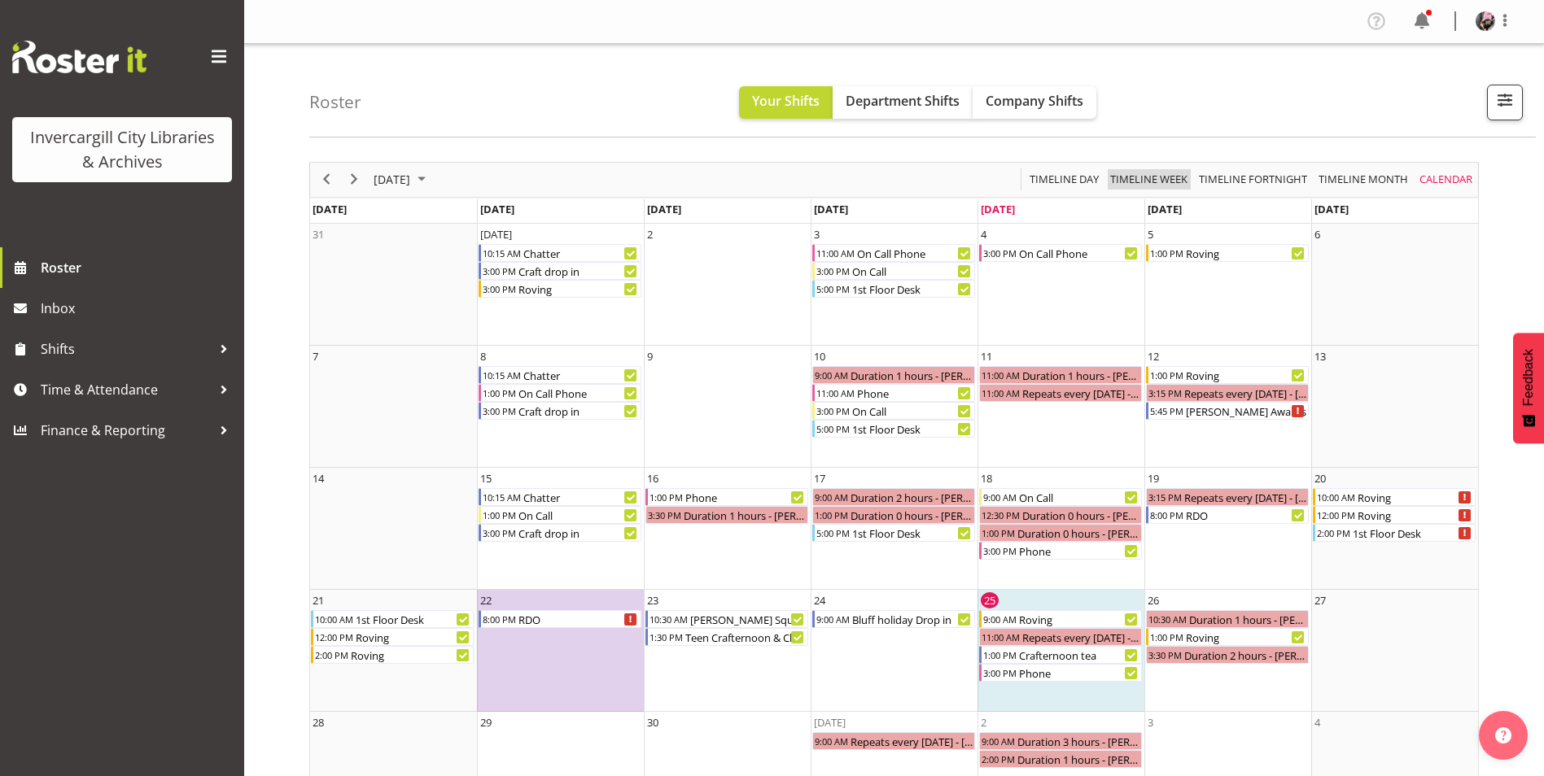
click at [1171, 175] on span "Timeline Week" at bounding box center [1148, 179] width 81 height 20
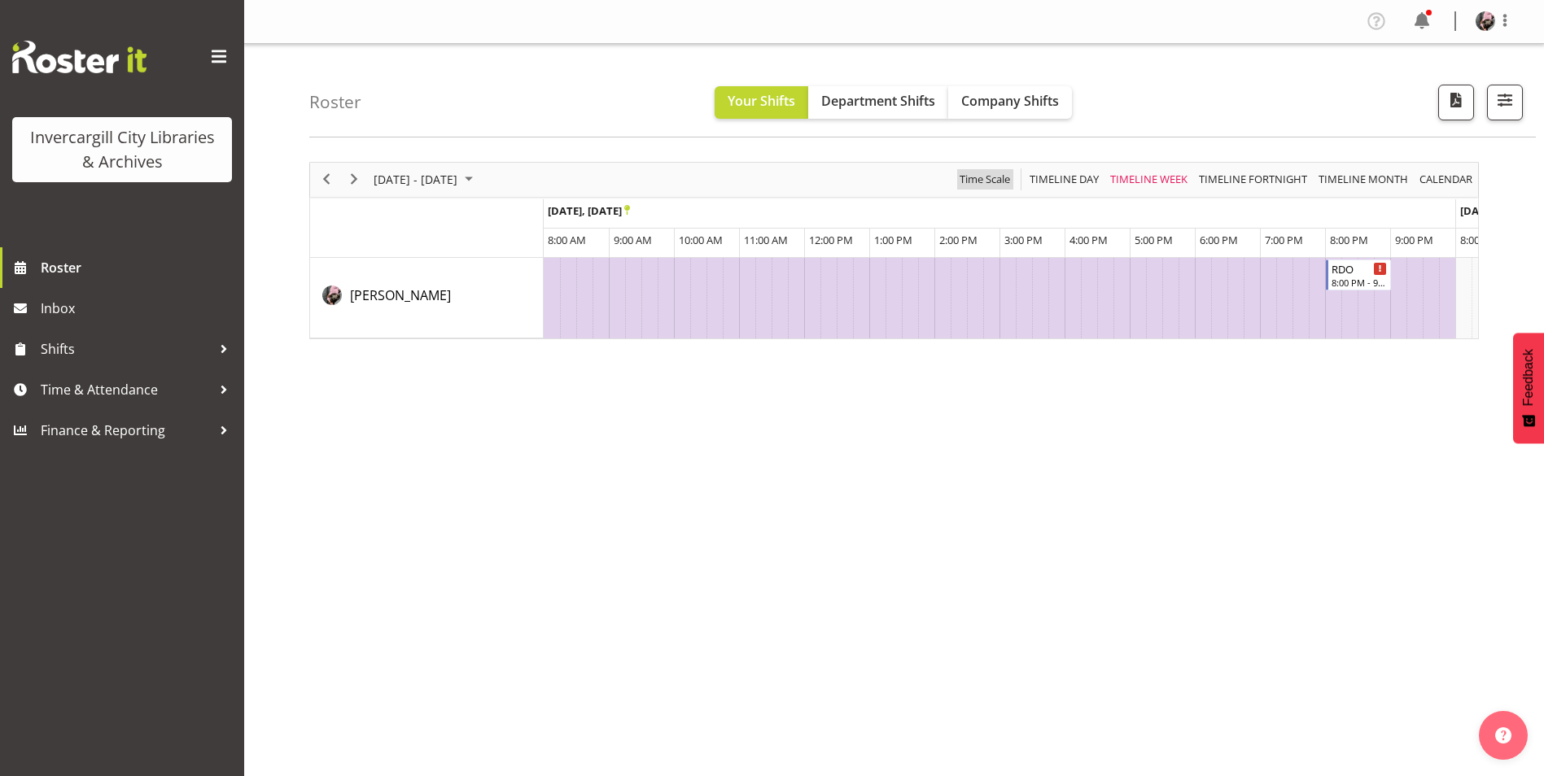
click at [974, 180] on span "Time Scale" at bounding box center [985, 179] width 54 height 20
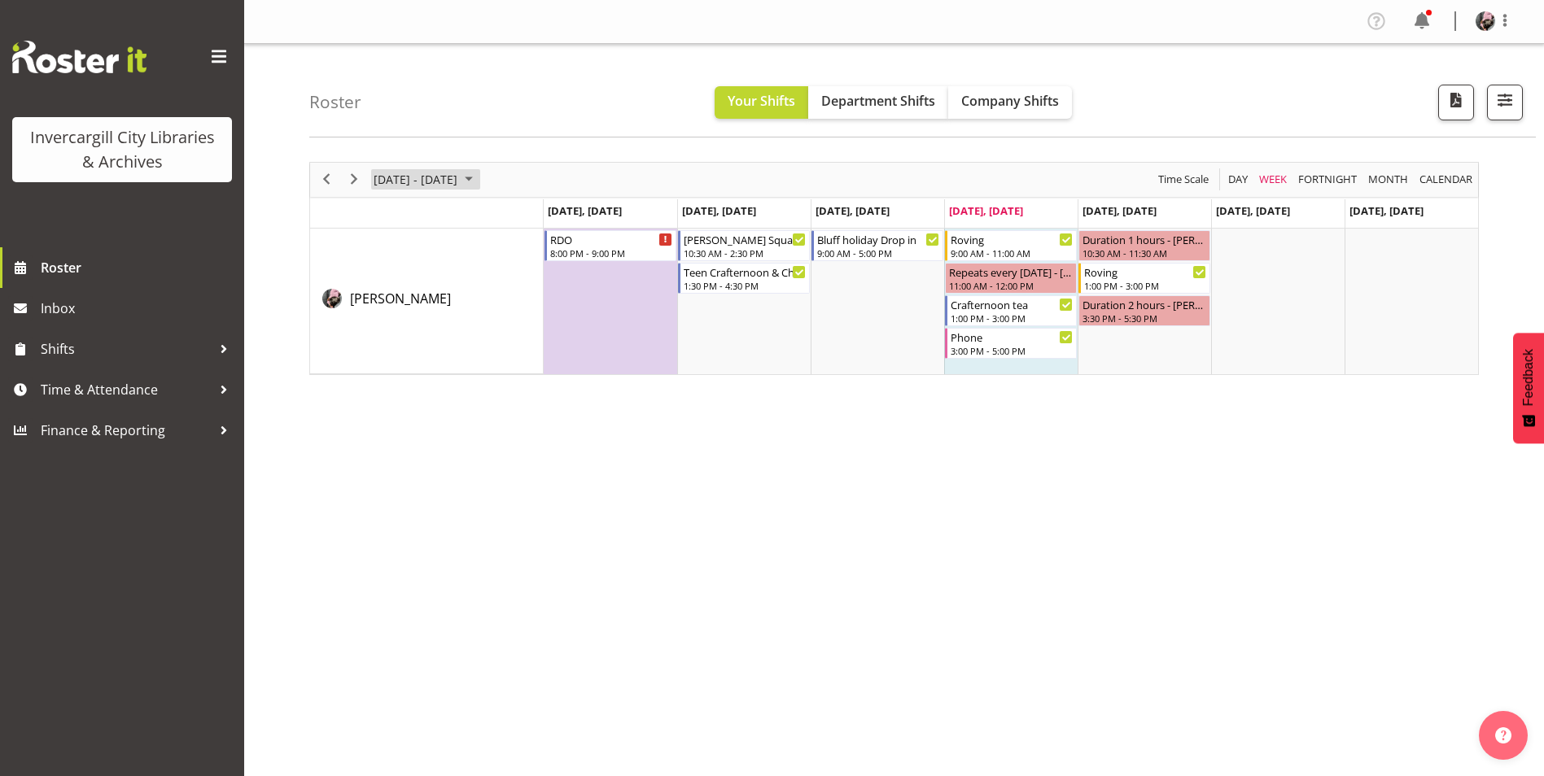
click at [448, 175] on span "[DATE] - [DATE]" at bounding box center [415, 179] width 87 height 20
click at [386, 391] on span "29" at bounding box center [390, 387] width 24 height 24
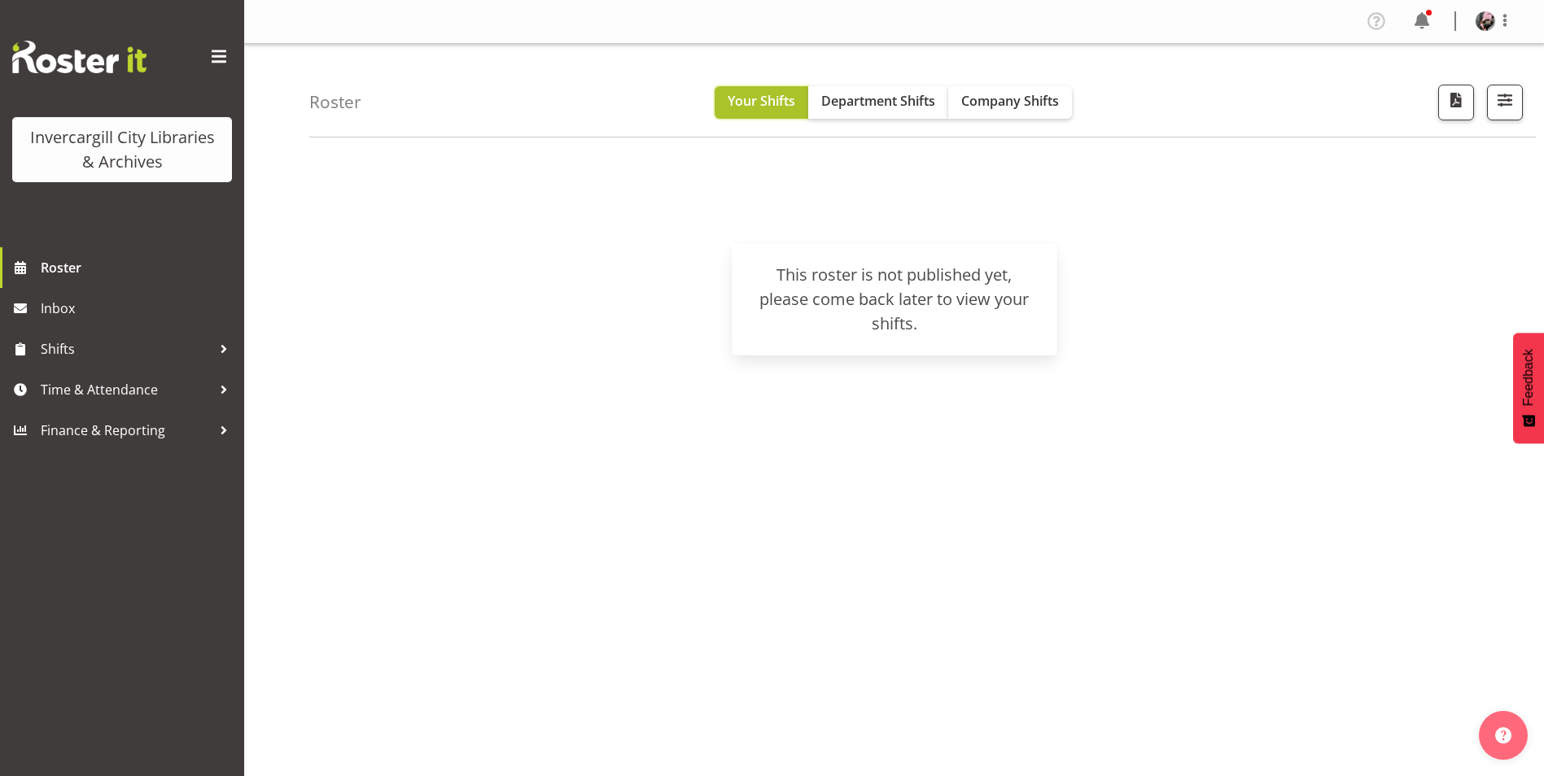
click at [736, 96] on span "Your Shifts" at bounding box center [761, 101] width 68 height 18
click at [1510, 94] on span "button" at bounding box center [1504, 100] width 21 height 21
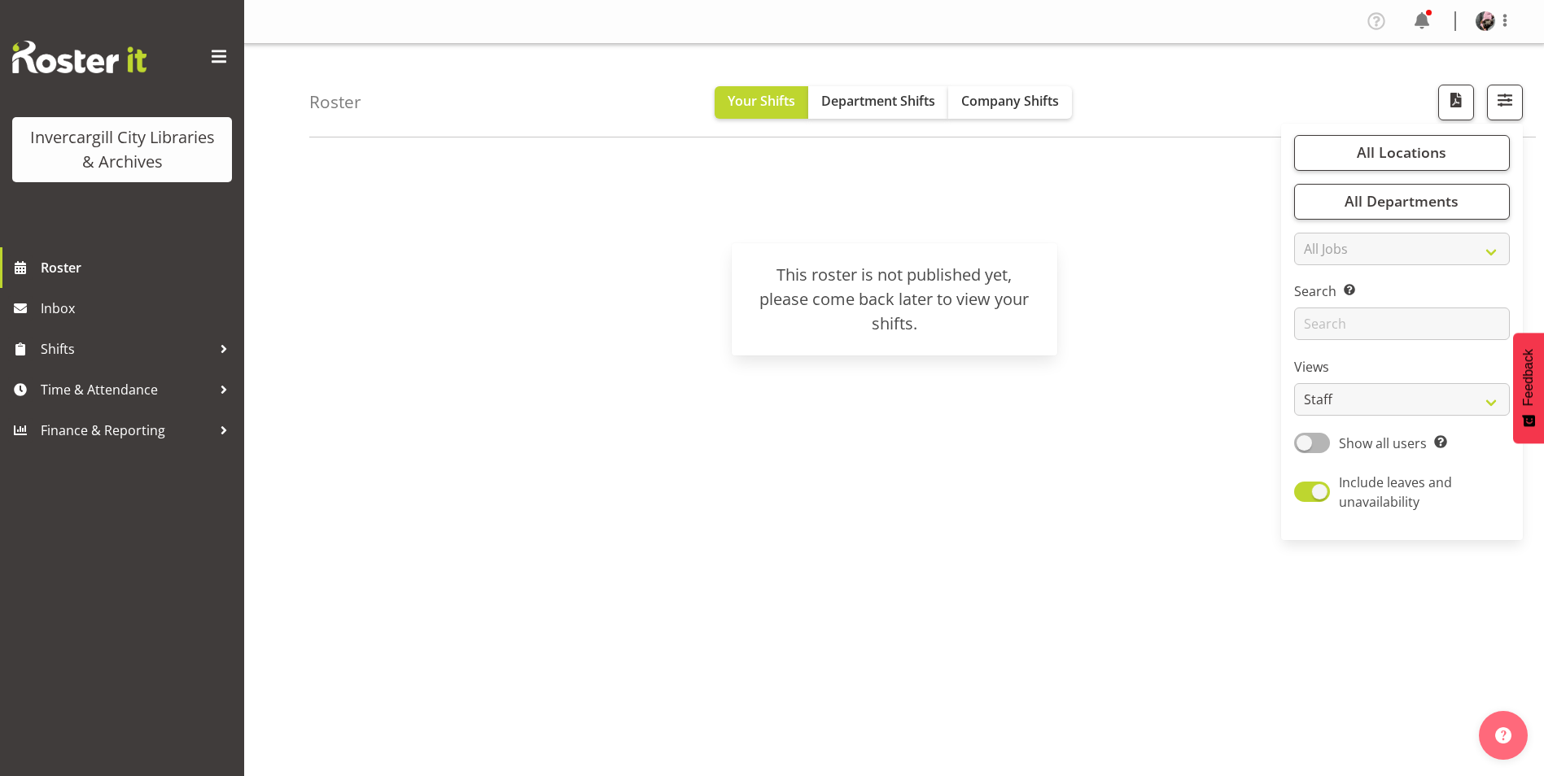
click at [1187, 194] on div "[DATE] - [DATE] [DATE] Day Week Fortnight Month calendar Month Agenda Time Scal…" at bounding box center [926, 475] width 1234 height 651
